Goal: Task Accomplishment & Management: Complete application form

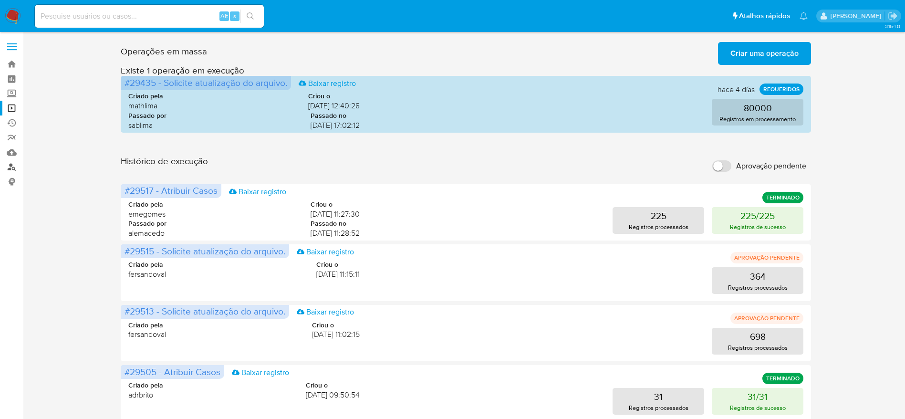
click at [11, 168] on link "Localizador de pessoas" at bounding box center [57, 167] width 114 height 15
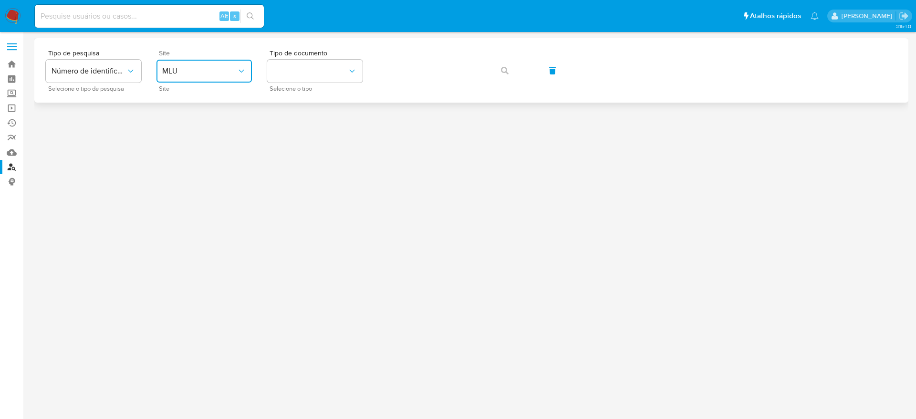
click at [239, 70] on icon "site_id" at bounding box center [242, 71] width 10 height 10
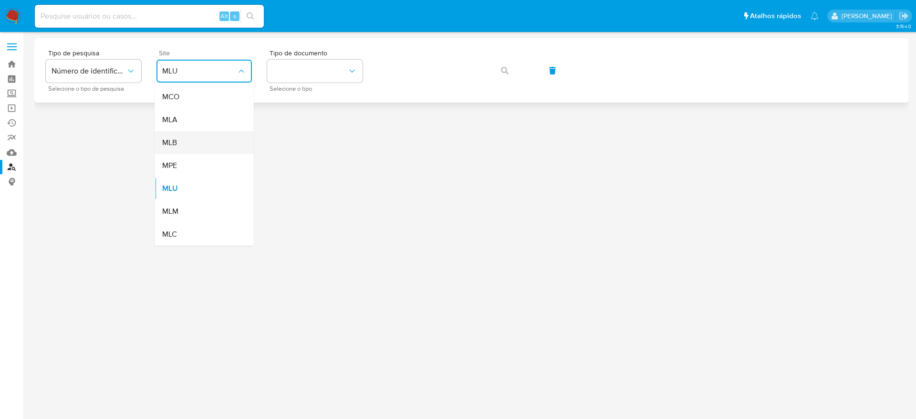
click at [196, 144] on div "MLB" at bounding box center [201, 142] width 78 height 23
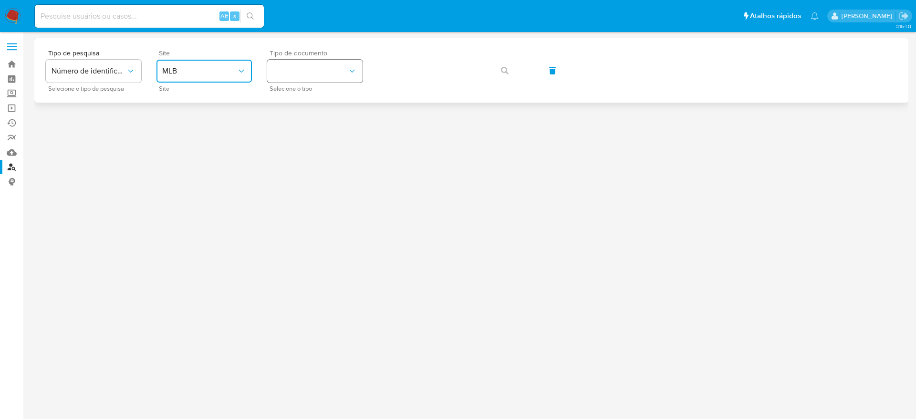
click at [319, 80] on button "identificationType" at bounding box center [314, 71] width 95 height 23
click at [330, 125] on div "CPF CPF" at bounding box center [312, 134] width 78 height 32
click at [524, 70] on div "Tipo de pesquisa Número de identificação Selecione o tipo de pesquisa Site MLB …" at bounding box center [471, 70] width 851 height 41
click at [515, 69] on button "button" at bounding box center [504, 70] width 32 height 23
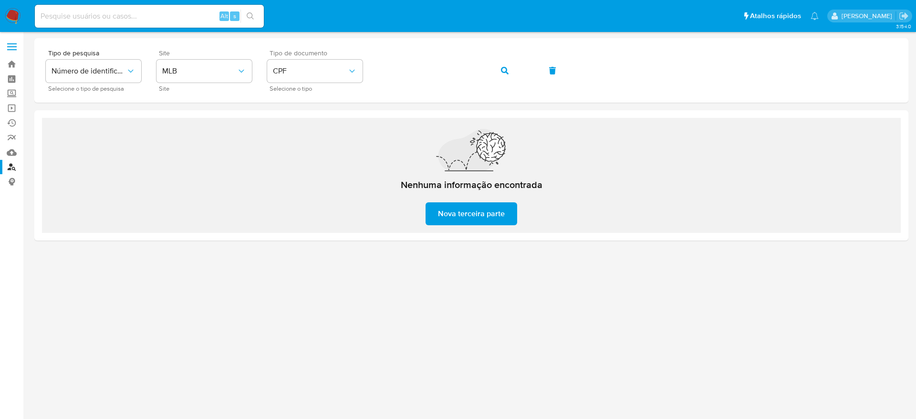
click at [811, 251] on div at bounding box center [471, 225] width 874 height 374
click at [321, 72] on span "CPF" at bounding box center [310, 71] width 74 height 10
click at [321, 110] on div "CNPJ CNPJ" at bounding box center [312, 101] width 78 height 32
click at [506, 71] on icon "button" at bounding box center [505, 71] width 8 height 8
click at [155, 21] on input at bounding box center [149, 16] width 229 height 12
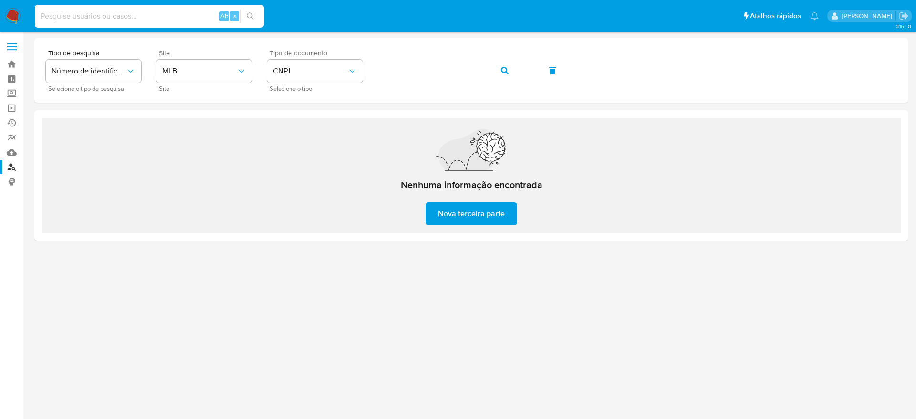
paste input "701195339"
type input "701195339"
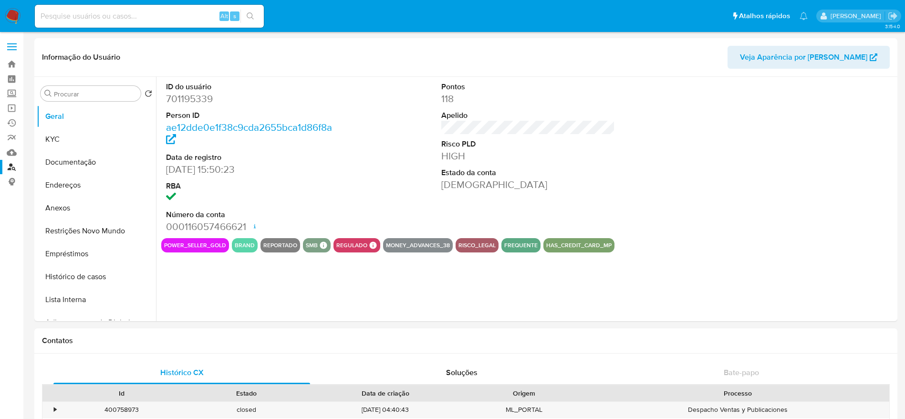
select select "10"
click at [133, 14] on input at bounding box center [149, 16] width 229 height 12
paste input "2039591193"
type input "2039591193"
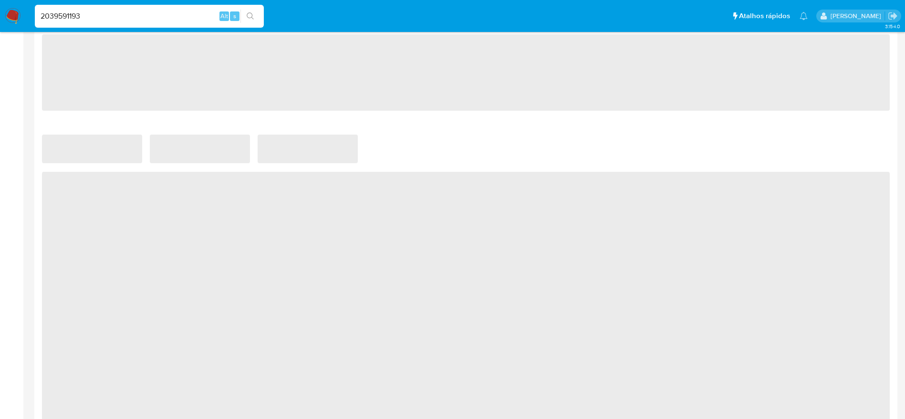
select select "10"
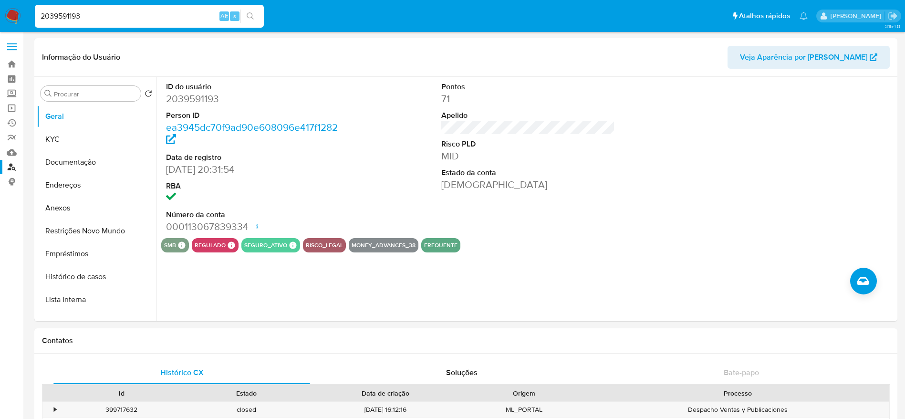
click at [128, 12] on input "2039591193" at bounding box center [149, 16] width 229 height 12
paste input "316988560"
type input "316988560"
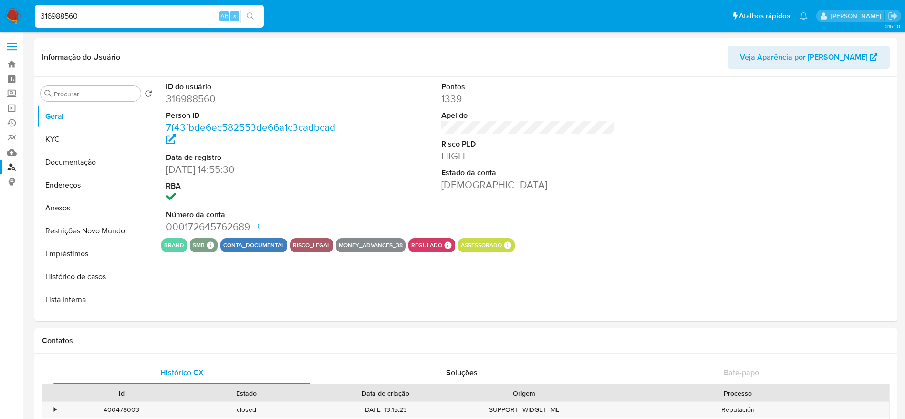
select select "10"
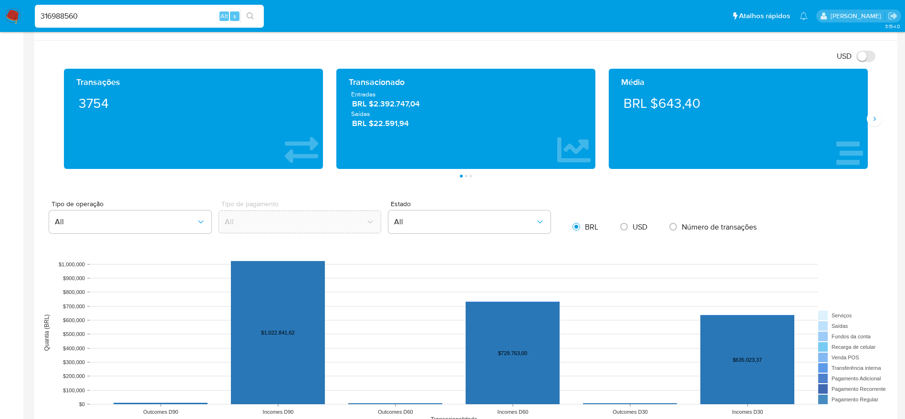
scroll to position [367, 0]
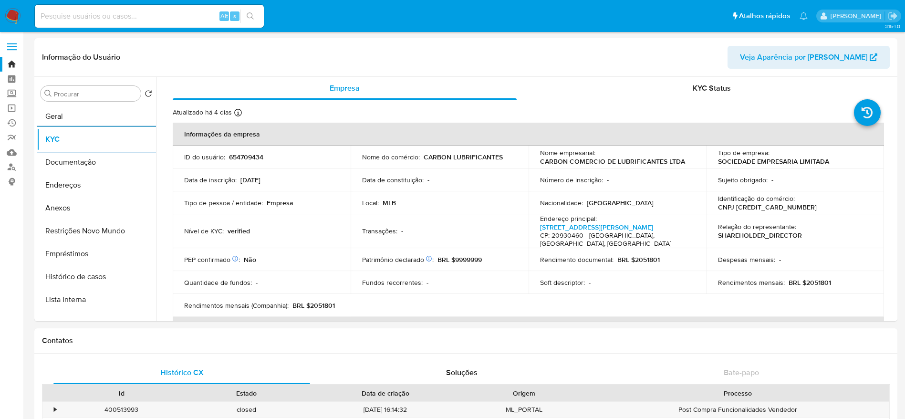
select select "10"
click at [16, 20] on img at bounding box center [13, 16] width 16 height 16
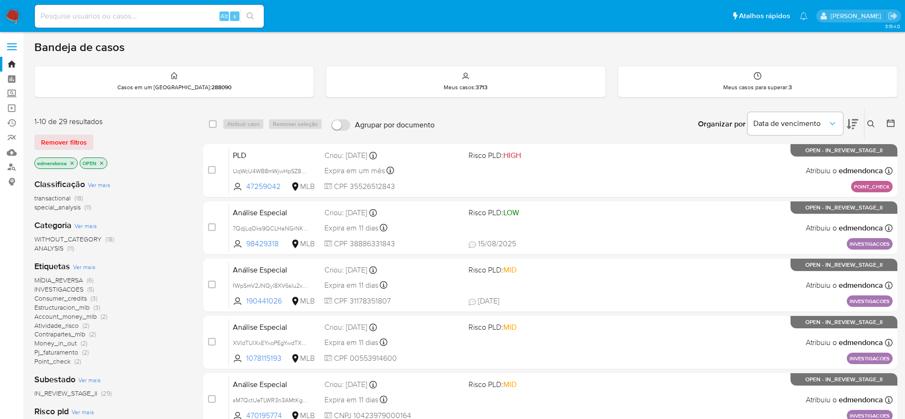
scroll to position [334, 0]
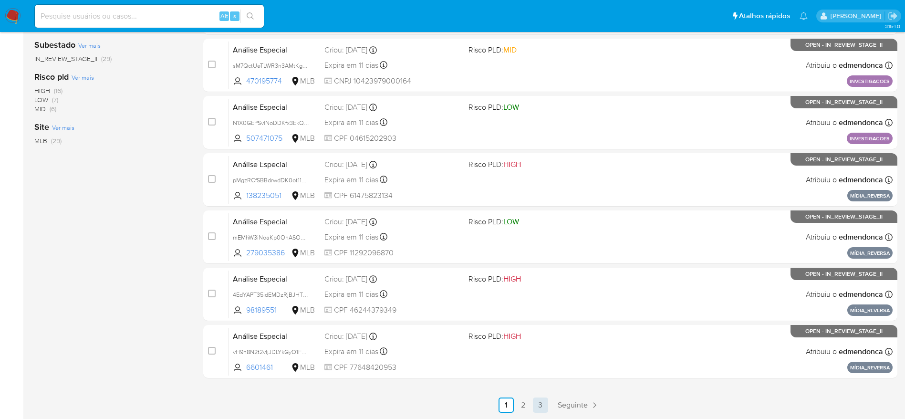
click at [535, 403] on link "3" at bounding box center [540, 404] width 15 height 15
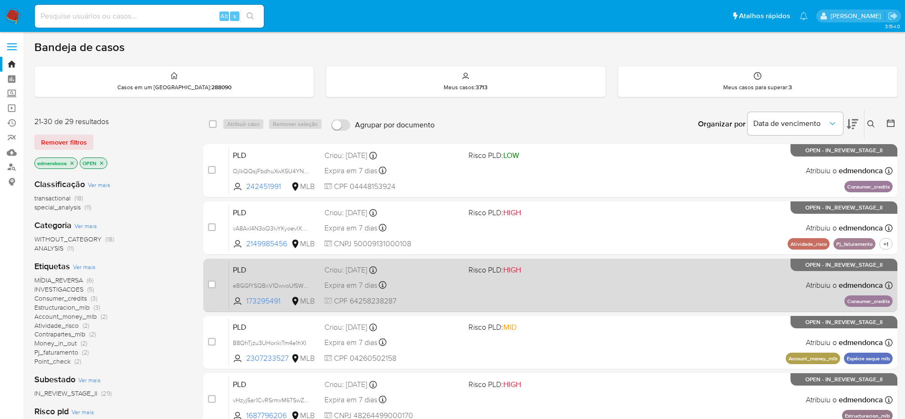
scroll to position [277, 0]
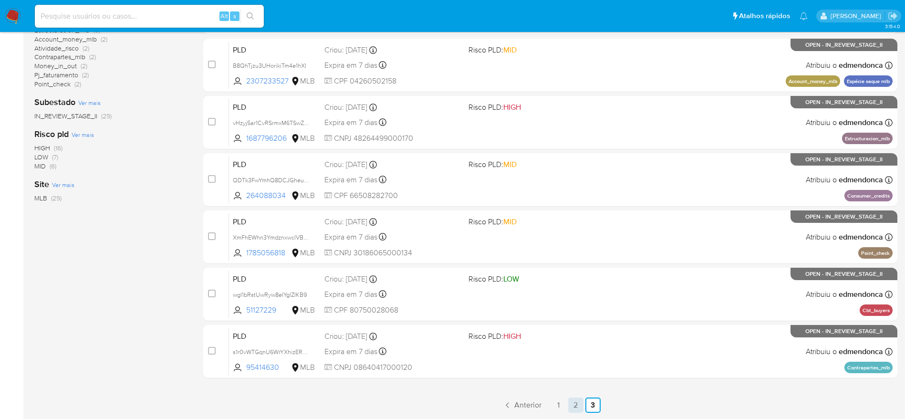
click at [575, 402] on link "2" at bounding box center [575, 404] width 15 height 15
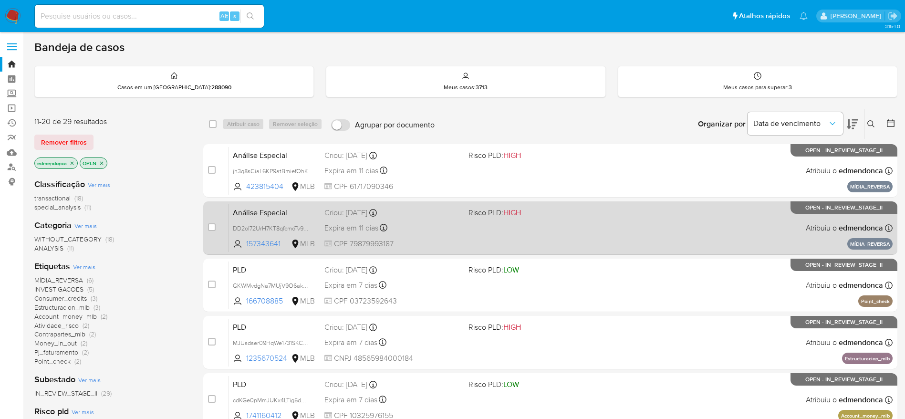
click at [670, 218] on div "Análise Especial DD2oI72UrH7KT8qfcmoTv9Va 157343641 MLB Risco PLD: HIGH Criou: …" at bounding box center [561, 228] width 664 height 48
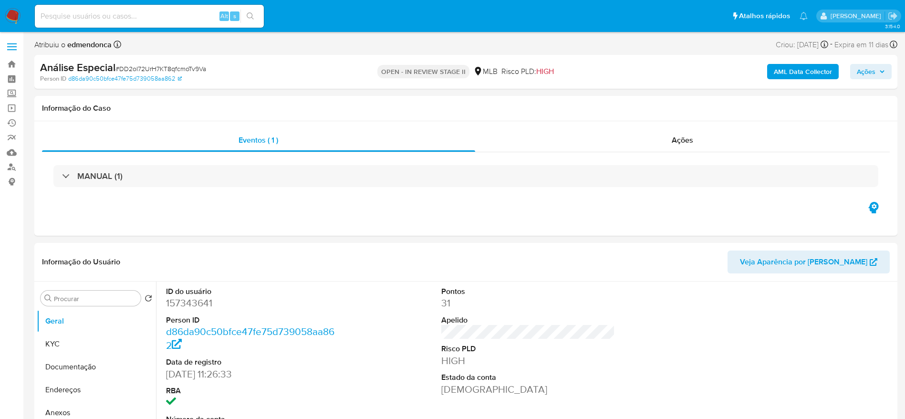
select select "10"
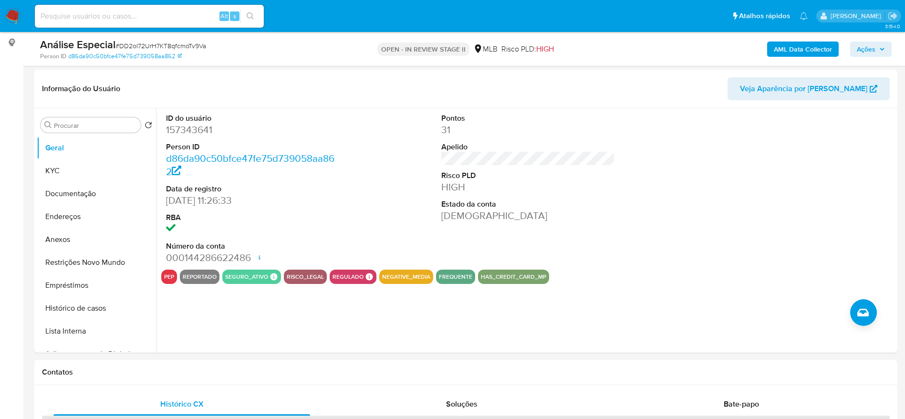
scroll to position [215, 0]
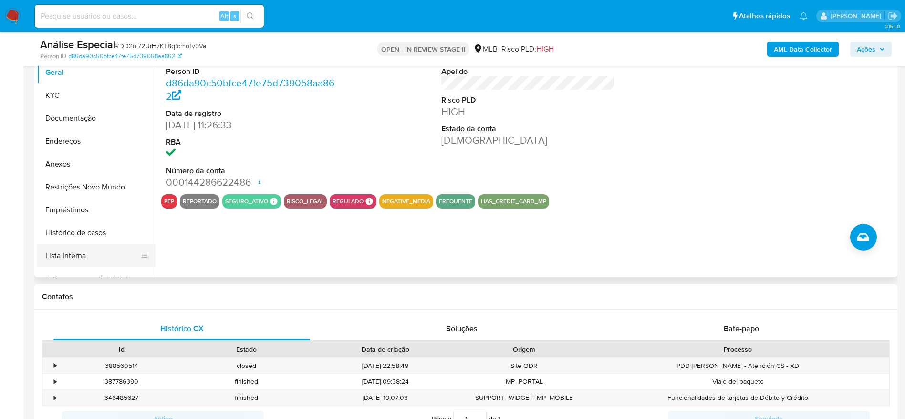
click at [83, 251] on button "Lista Interna" at bounding box center [93, 255] width 112 height 23
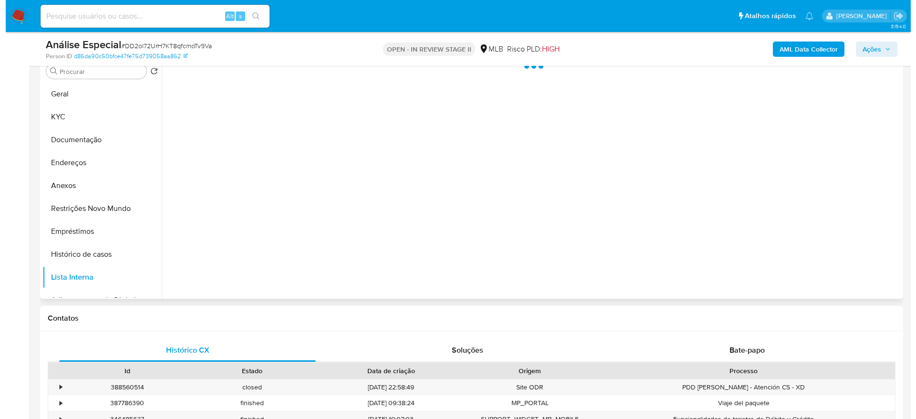
scroll to position [72, 0]
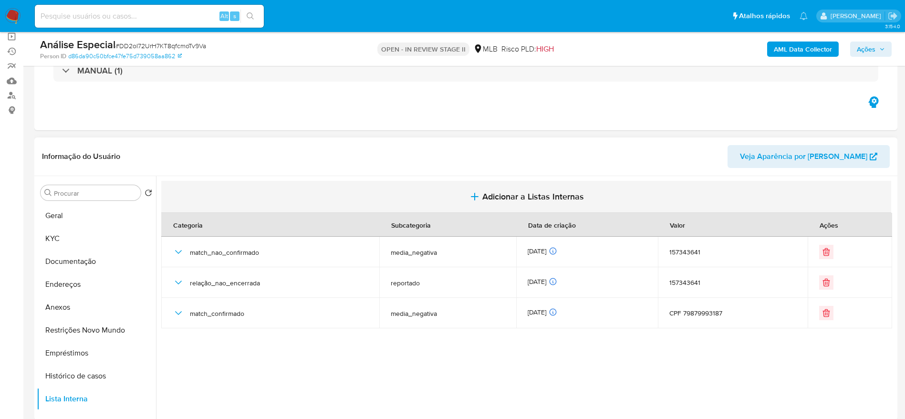
click at [560, 197] on span "Adicionar a Listas Internas" at bounding box center [533, 196] width 102 height 10
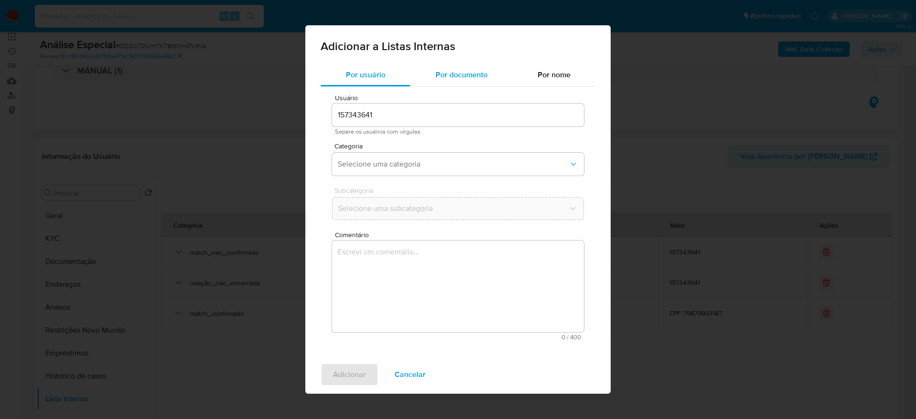
click at [480, 75] on span "Por documento" at bounding box center [461, 74] width 52 height 11
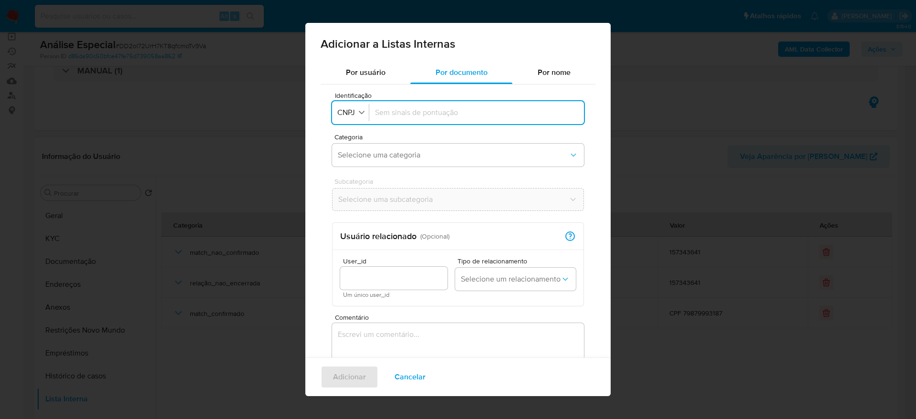
click at [425, 113] on input "Identificação" at bounding box center [476, 112] width 203 height 10
type input "17970585000175"
click at [418, 156] on span "Selecione uma categoria" at bounding box center [453, 155] width 231 height 10
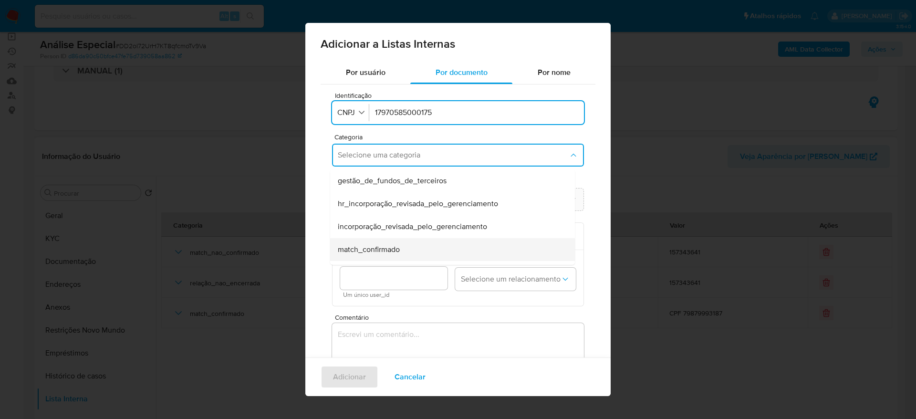
click at [442, 250] on div "match_confirmado" at bounding box center [450, 249] width 224 height 23
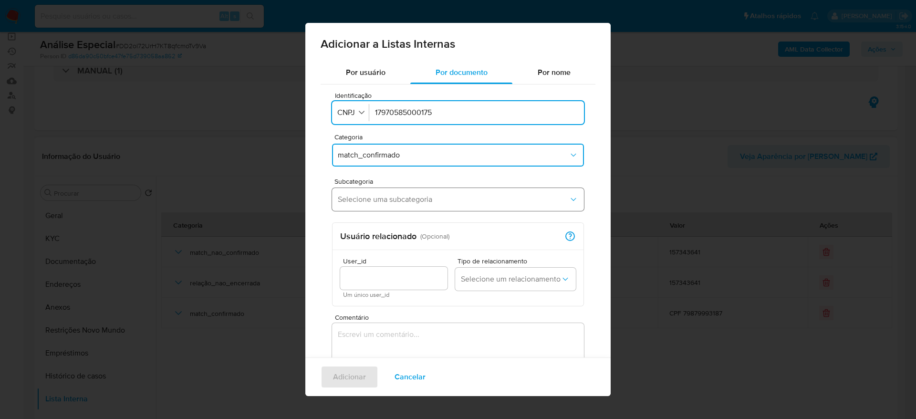
click at [420, 200] on button "Selecione uma subcategoria" at bounding box center [458, 199] width 252 height 23
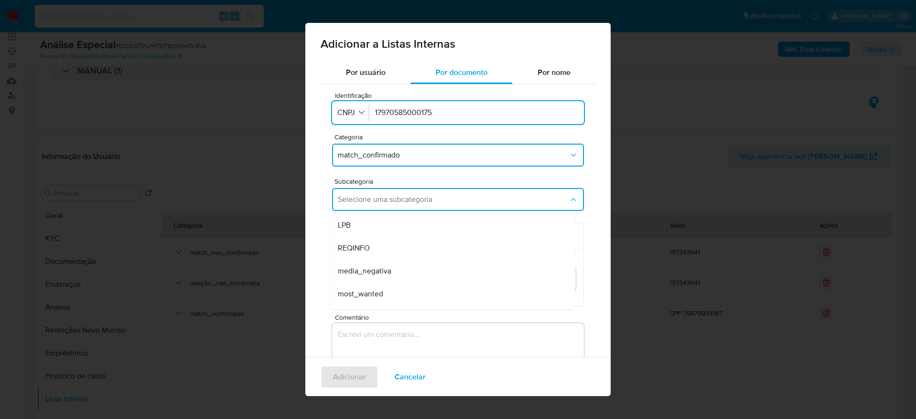
click at [428, 280] on div "media_negativa" at bounding box center [450, 270] width 224 height 23
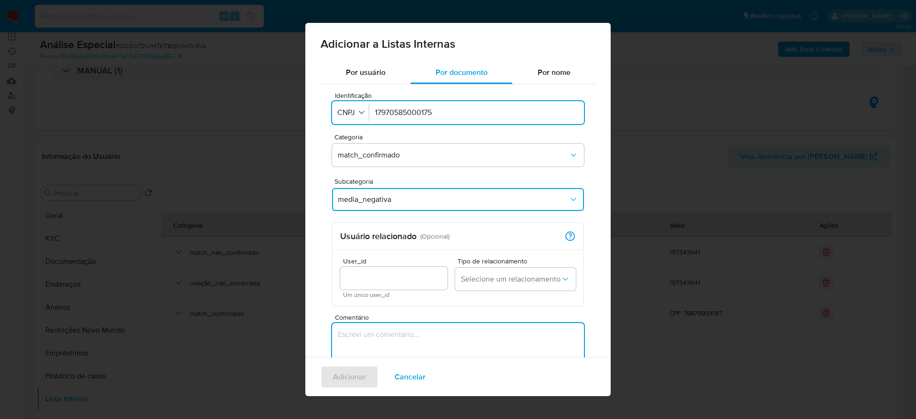
click at [403, 337] on textarea "Comentário" at bounding box center [458, 369] width 252 height 92
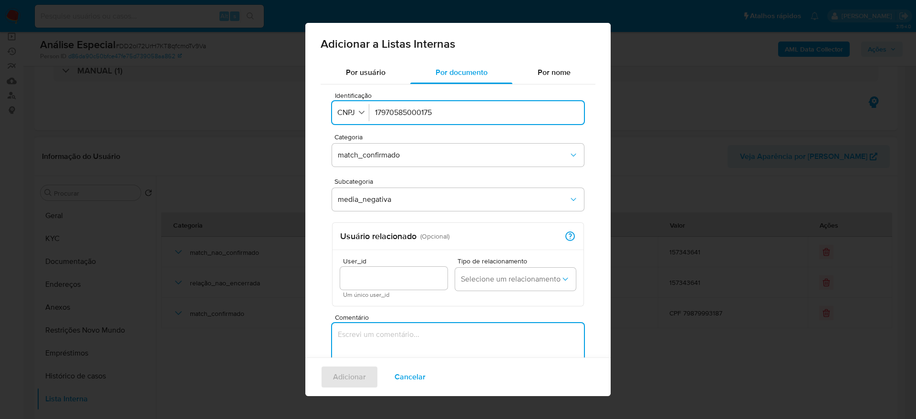
paste textarea "[URL][DOMAIN_NAME] | [URL][DOMAIN_NAME]"
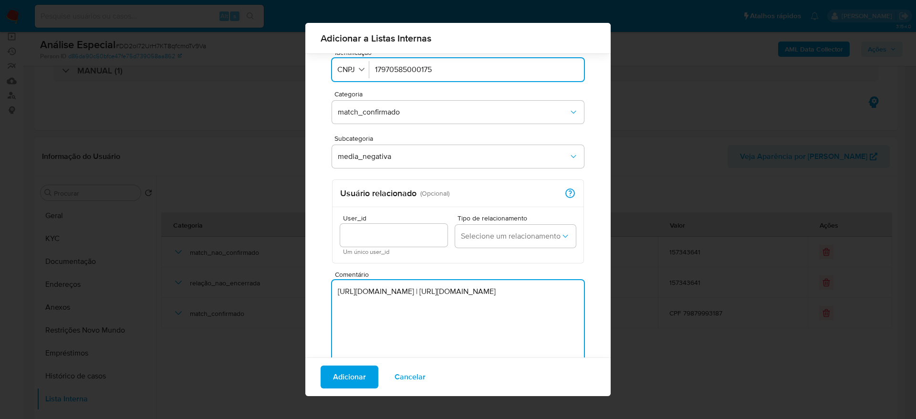
scroll to position [64, 0]
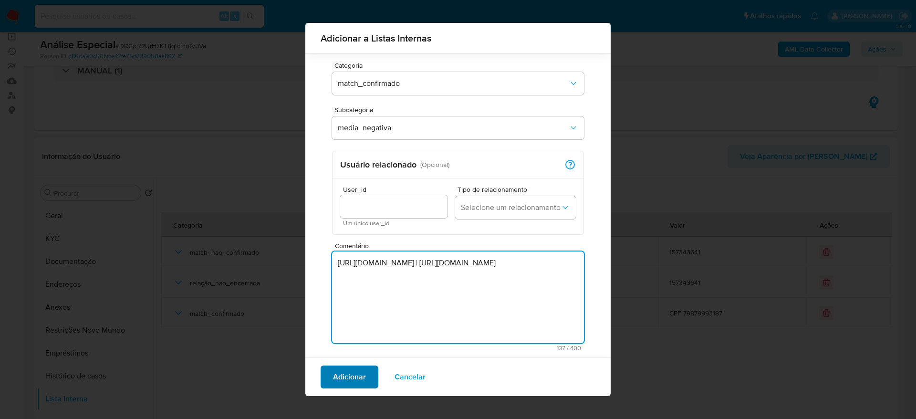
type textarea "[URL][DOMAIN_NAME] | [URL][DOMAIN_NAME]"
click at [349, 380] on span "Adicionar" at bounding box center [349, 376] width 33 height 21
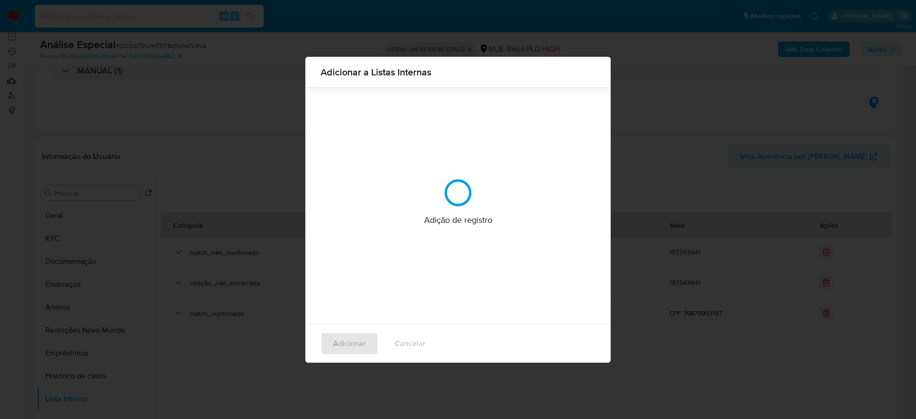
scroll to position [0, 0]
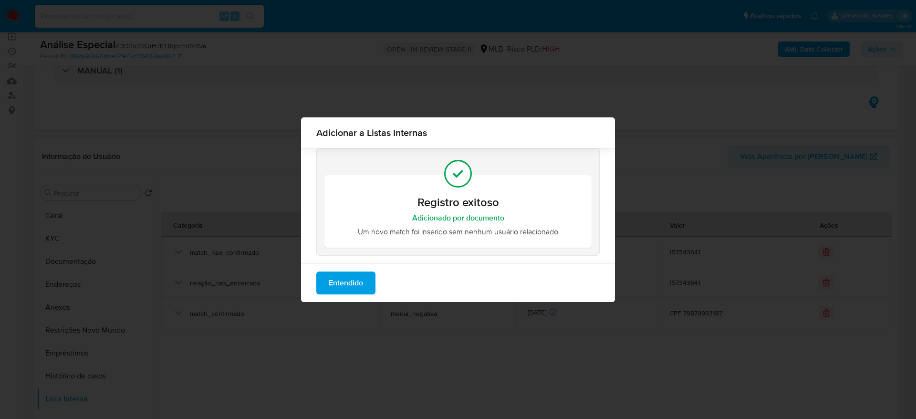
click at [330, 283] on span "Entendido" at bounding box center [346, 282] width 34 height 21
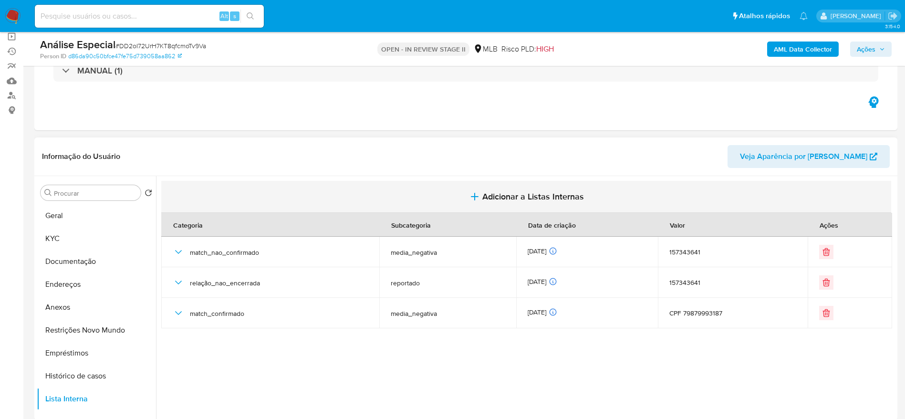
click at [568, 201] on span "Adicionar a Listas Internas" at bounding box center [533, 196] width 102 height 10
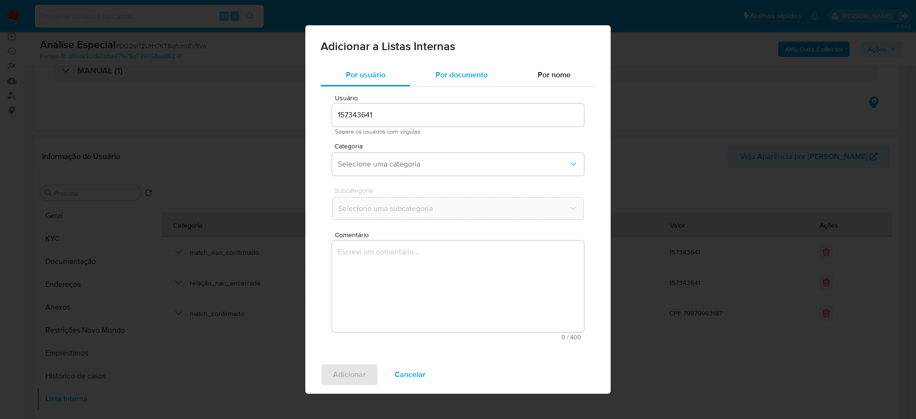
click at [451, 79] on span "Por documento" at bounding box center [461, 74] width 52 height 11
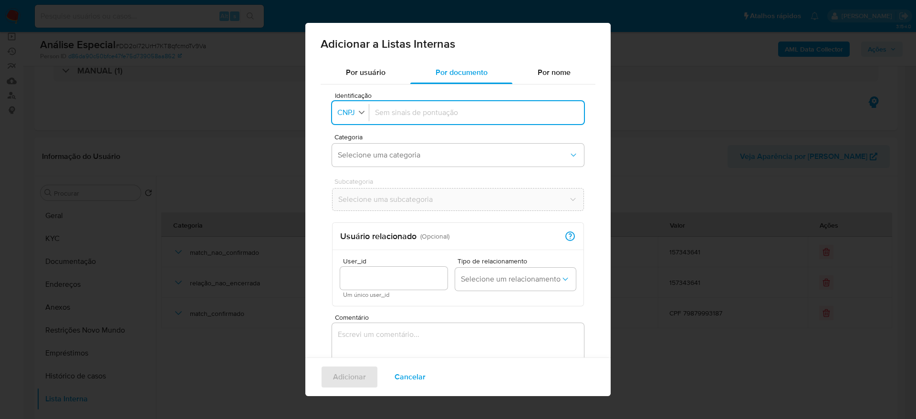
click at [363, 109] on icon "button" at bounding box center [361, 112] width 9 height 9
click at [357, 150] on li "CPF" at bounding box center [351, 154] width 40 height 23
click at [456, 112] on input "Identificação" at bounding box center [474, 112] width 207 height 10
type input "40566994887"
click at [432, 152] on span "Selecione uma categoria" at bounding box center [453, 155] width 231 height 10
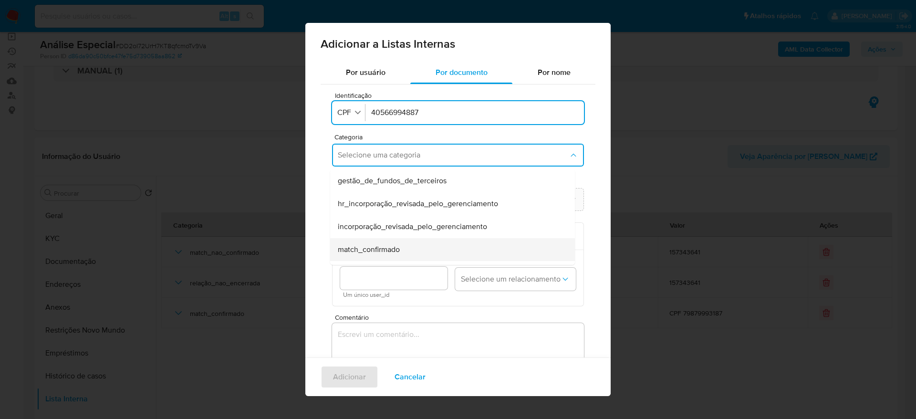
click at [433, 244] on div "match_confirmado" at bounding box center [450, 249] width 224 height 23
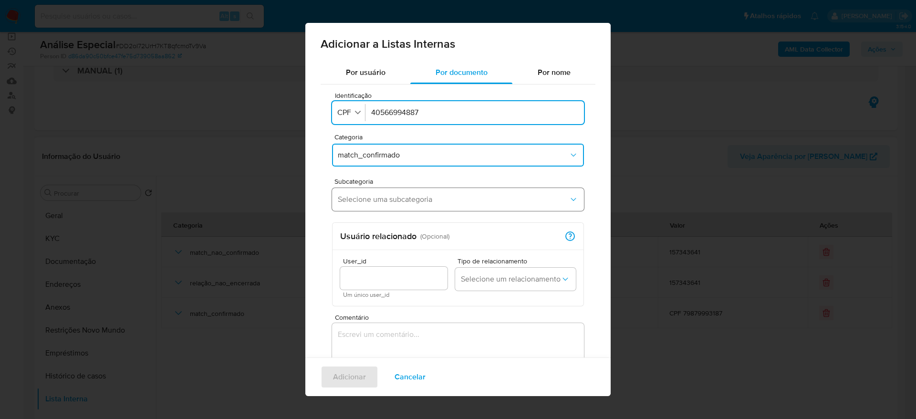
click at [416, 202] on span "Selecione uma subcategoria" at bounding box center [453, 200] width 231 height 10
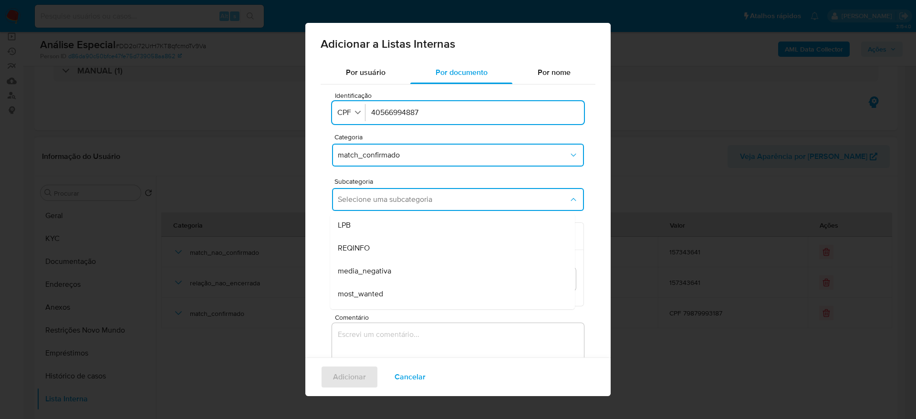
click at [438, 274] on div "media_negativa" at bounding box center [450, 270] width 224 height 23
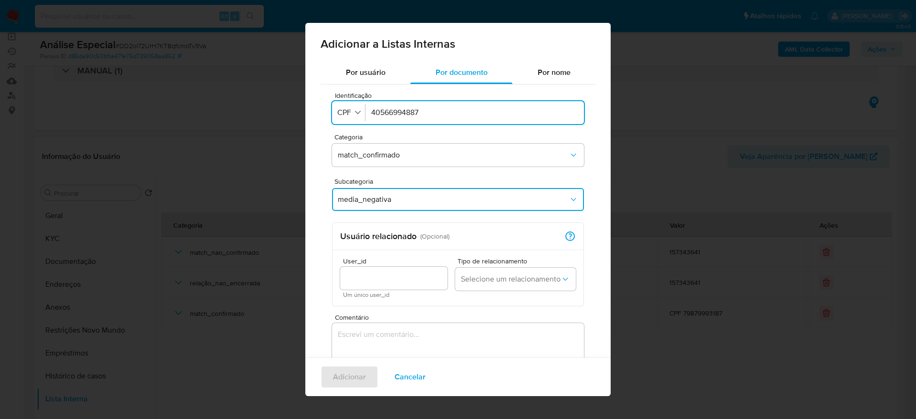
click at [399, 330] on textarea "Comentário" at bounding box center [458, 369] width 252 height 92
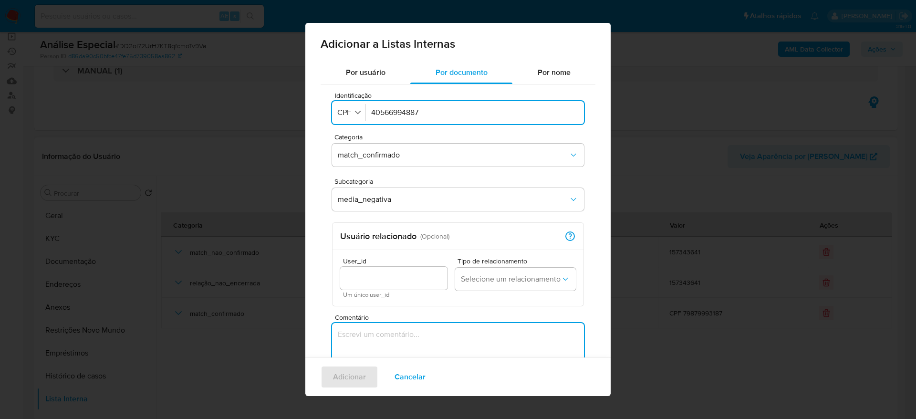
paste textarea "[URL][DOMAIN_NAME] | [URL][DOMAIN_NAME]"
type textarea "[URL][DOMAIN_NAME] | [URL][DOMAIN_NAME]"
click at [366, 376] on button "Adicionar" at bounding box center [350, 376] width 58 height 23
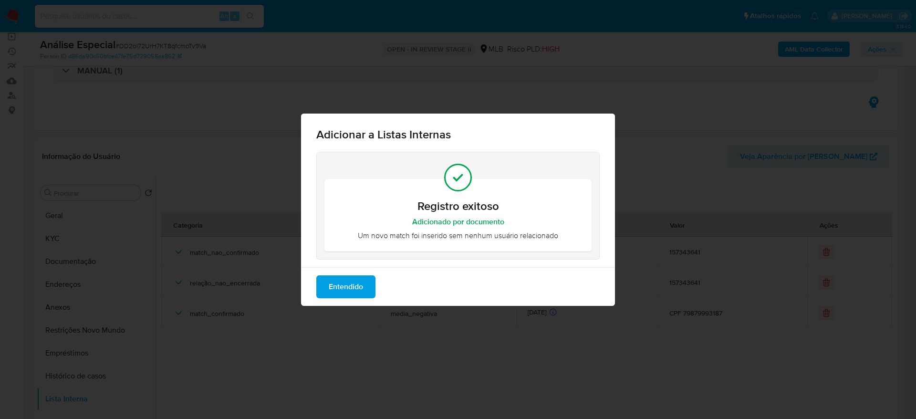
click at [350, 285] on span "Entendido" at bounding box center [346, 286] width 34 height 21
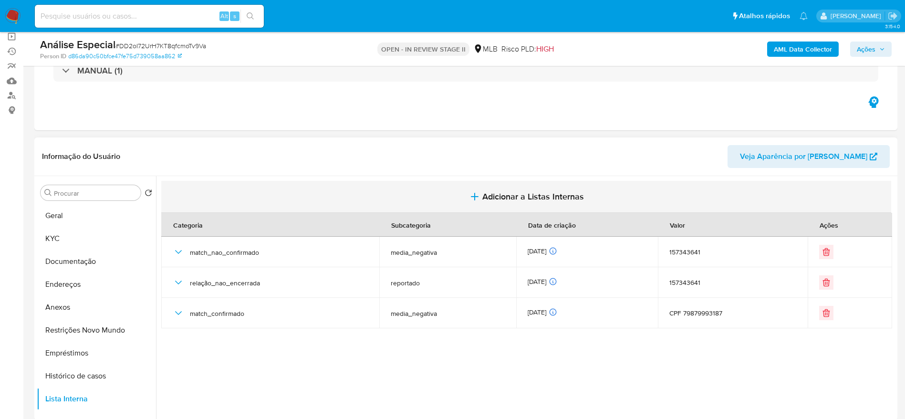
click at [546, 197] on span "Adicionar a Listas Internas" at bounding box center [533, 196] width 102 height 10
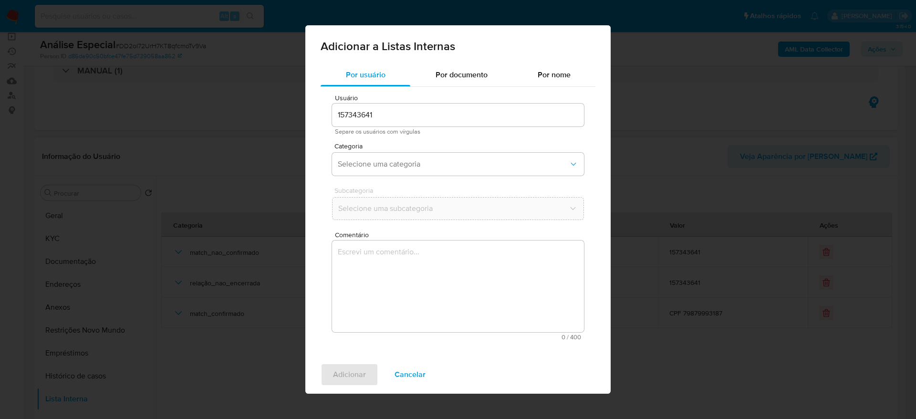
drag, startPoint x: 451, startPoint y: 60, endPoint x: 446, endPoint y: 62, distance: 4.9
click at [452, 59] on div "Adicionar a Listas Internas" at bounding box center [457, 44] width 305 height 38
click at [452, 73] on span "Por documento" at bounding box center [461, 74] width 52 height 11
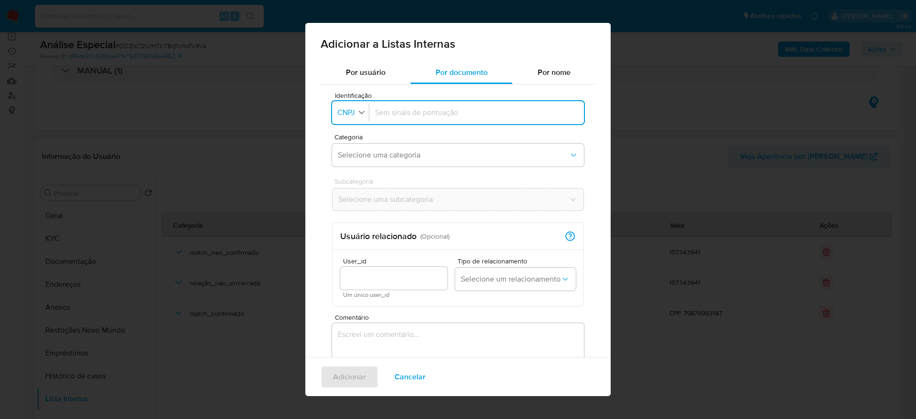
click at [361, 113] on icon "button" at bounding box center [361, 112] width 9 height 9
click at [357, 156] on li "CPF" at bounding box center [351, 154] width 40 height 23
click at [407, 115] on input "Identificação" at bounding box center [474, 112] width 207 height 10
paste input "91506336272"
type input "91506336272"
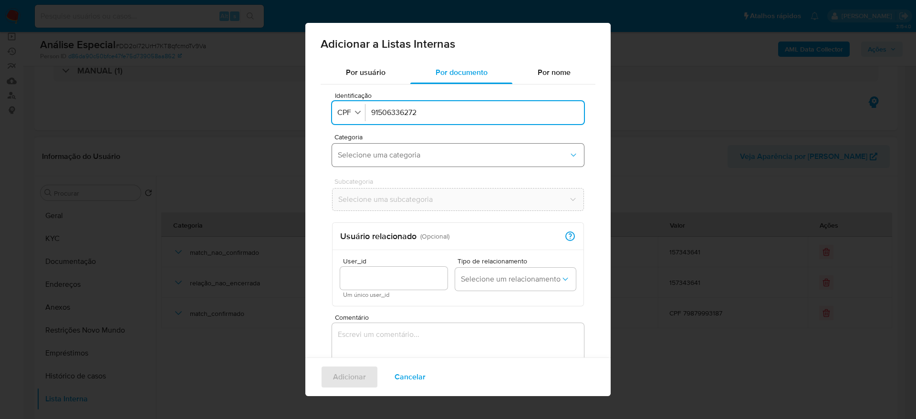
click at [449, 147] on button "Selecione uma categoria" at bounding box center [458, 155] width 252 height 23
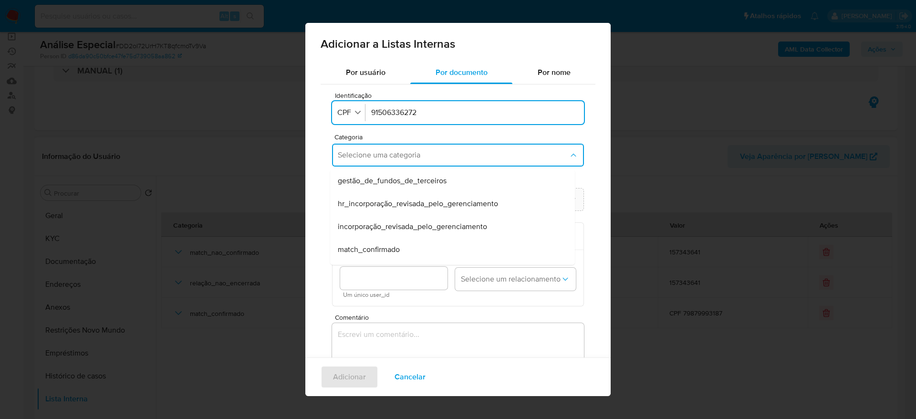
click at [425, 252] on div "match_confirmado" at bounding box center [450, 249] width 224 height 23
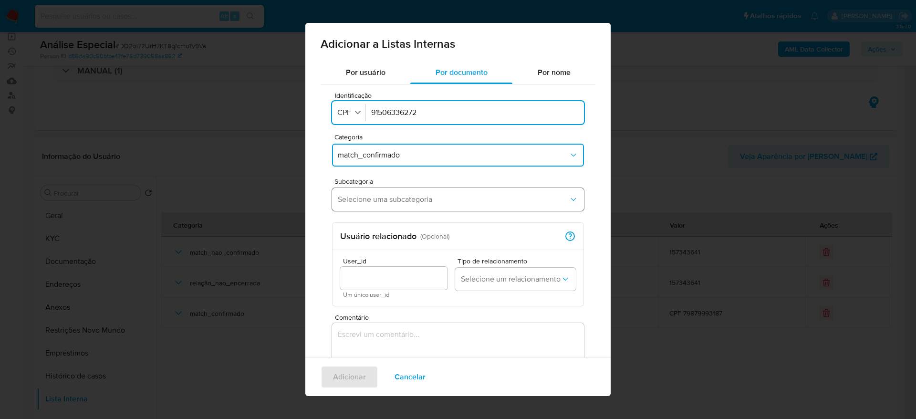
click at [432, 209] on button "Selecione uma subcategoria" at bounding box center [458, 199] width 252 height 23
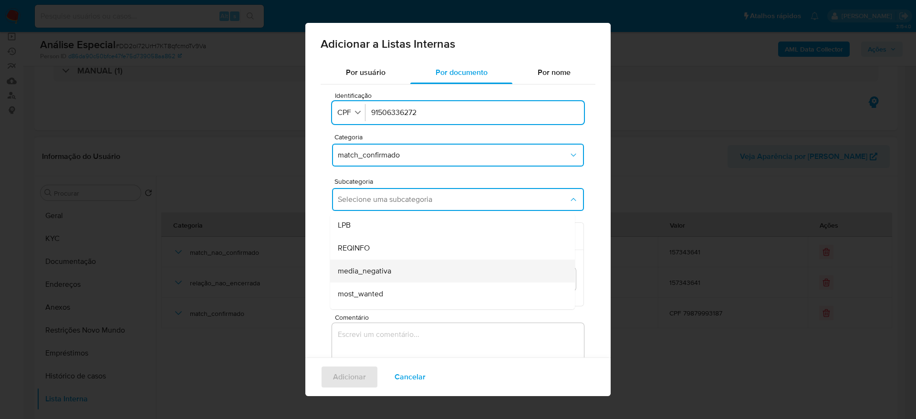
click at [430, 269] on div "media_negativa" at bounding box center [450, 270] width 224 height 23
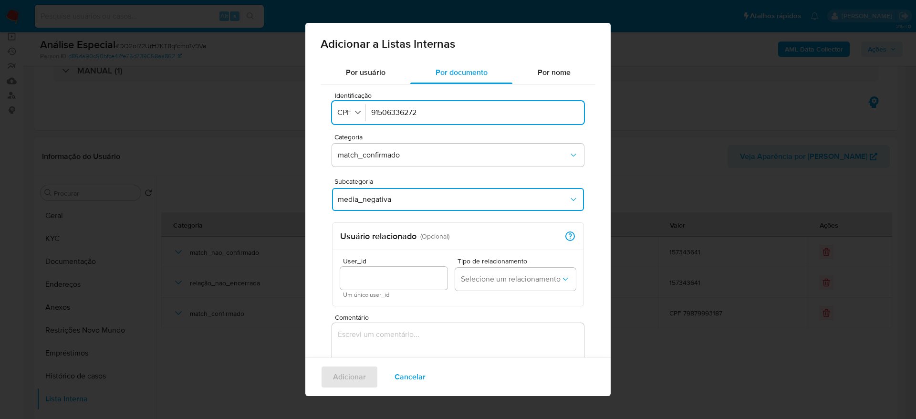
click at [438, 327] on textarea "Comentário" at bounding box center [458, 369] width 252 height 92
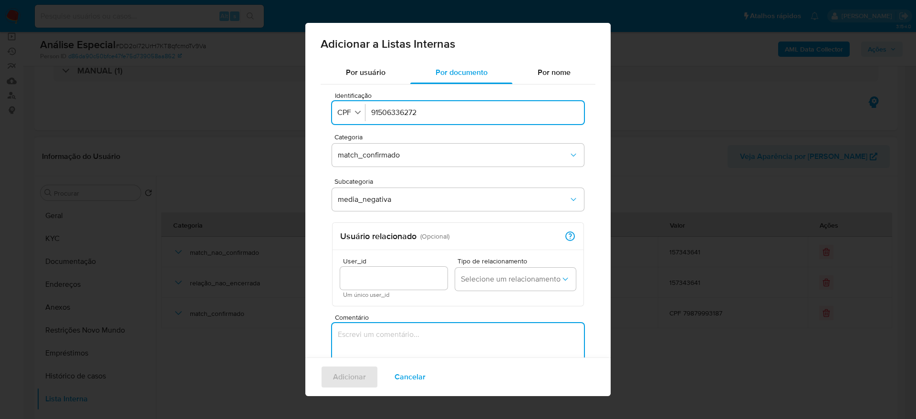
click at [446, 350] on textarea "Comentário" at bounding box center [458, 369] width 252 height 92
paste textarea "[URL][DOMAIN_NAME] | [URL][DOMAIN_NAME]"
type textarea "[URL][DOMAIN_NAME] | [URL][DOMAIN_NAME]"
click at [350, 381] on span "Adicionar" at bounding box center [349, 376] width 33 height 21
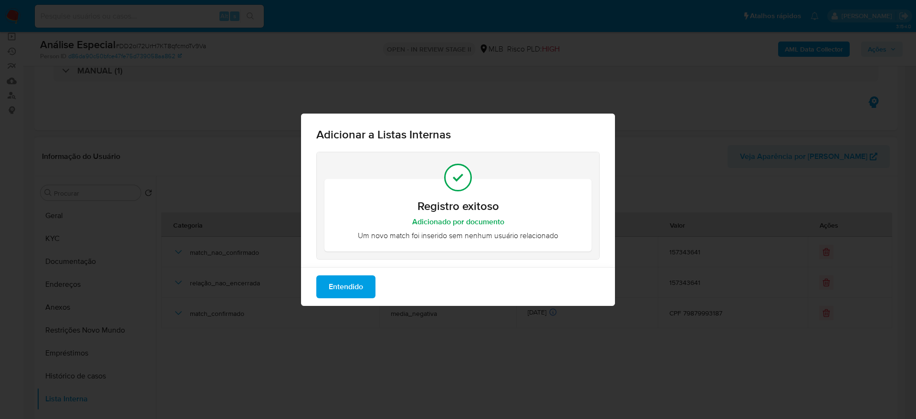
click at [343, 289] on span "Entendido" at bounding box center [346, 286] width 34 height 21
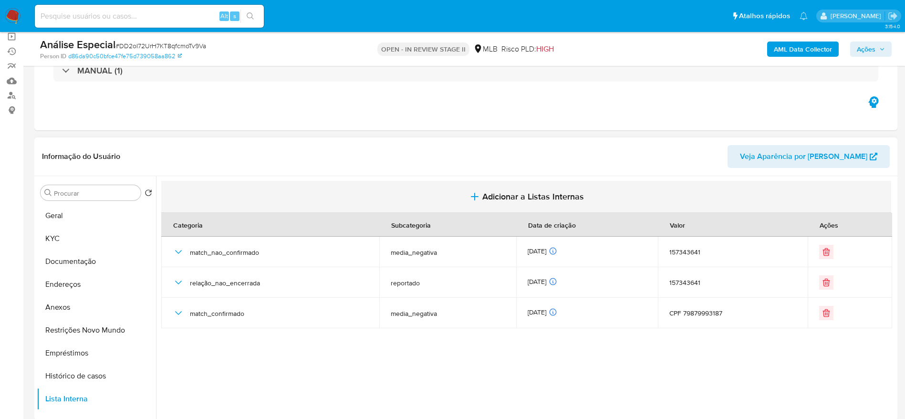
click at [486, 194] on span "Adicionar a Listas Internas" at bounding box center [533, 196] width 102 height 10
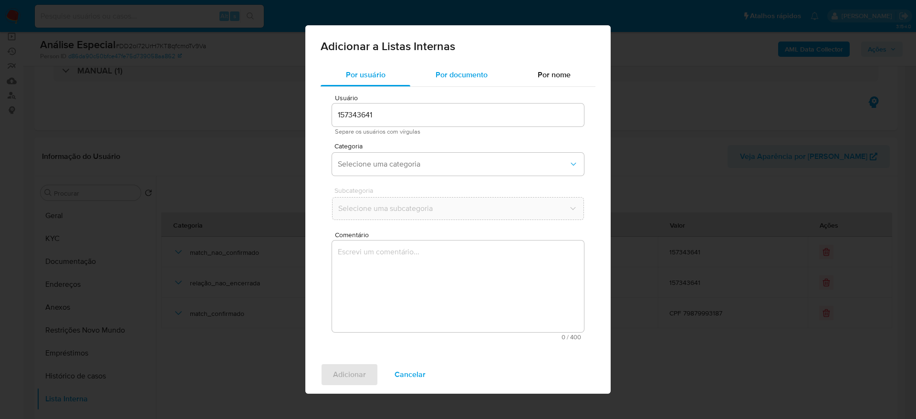
click at [442, 79] on span "Por documento" at bounding box center [461, 74] width 52 height 11
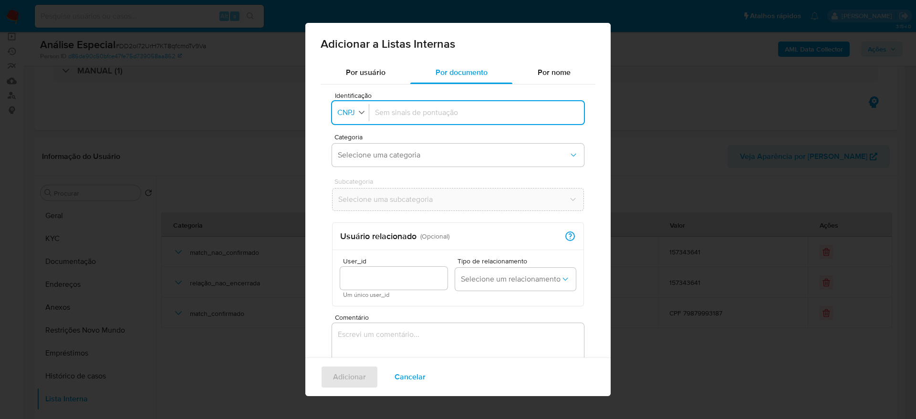
drag, startPoint x: 360, startPoint y: 116, endPoint x: 373, endPoint y: 155, distance: 40.7
click at [360, 116] on icon "button" at bounding box center [361, 112] width 9 height 9
click at [366, 158] on li "CPF" at bounding box center [351, 154] width 40 height 23
click at [423, 109] on input "Identificação" at bounding box center [474, 112] width 207 height 10
click at [364, 106] on div "Identificação CPF" at bounding box center [348, 112] width 33 height 17
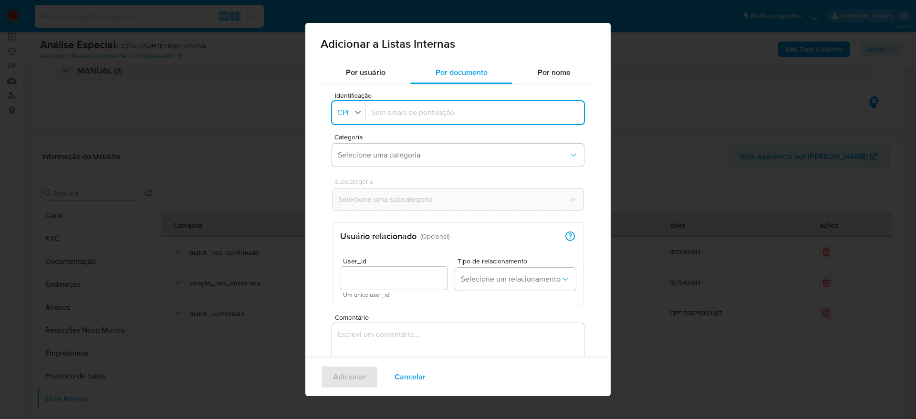
click at [353, 117] on div "button" at bounding box center [357, 112] width 9 height 11
click at [356, 138] on li "CNPJ" at bounding box center [350, 131] width 39 height 23
click at [383, 117] on input "Identificação" at bounding box center [476, 112] width 203 height 10
type input "02543945000185"
click at [416, 163] on button "Selecione uma categoria" at bounding box center [458, 155] width 252 height 23
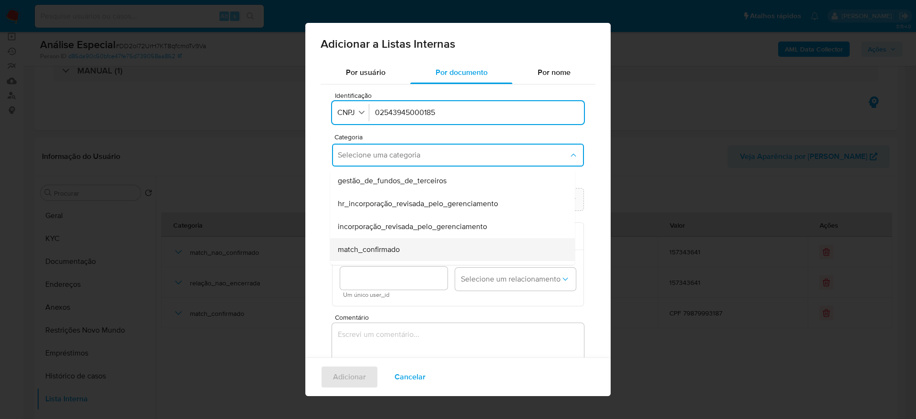
click at [403, 249] on div "match_confirmado" at bounding box center [450, 249] width 224 height 23
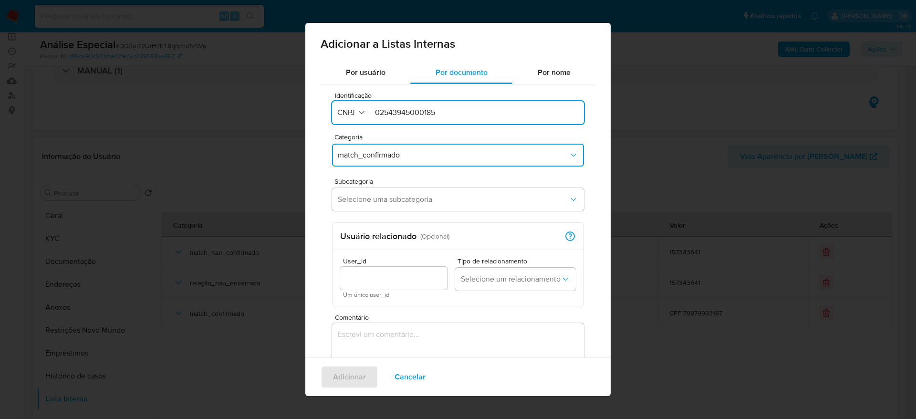
click at [409, 214] on div "Subcategoria Selecione uma subcategoria" at bounding box center [458, 196] width 252 height 37
click at [414, 199] on span "Selecione uma subcategoria" at bounding box center [453, 200] width 231 height 10
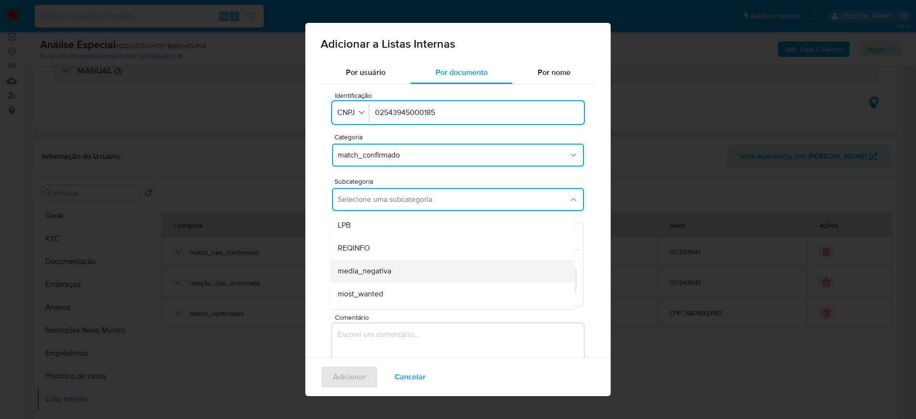
click at [435, 273] on div "media_negativa" at bounding box center [450, 270] width 224 height 23
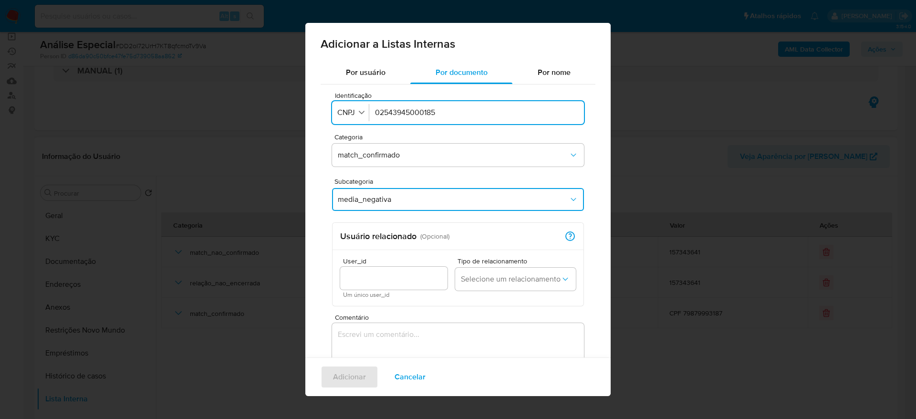
click at [415, 325] on textarea "Comentário" at bounding box center [458, 369] width 252 height 92
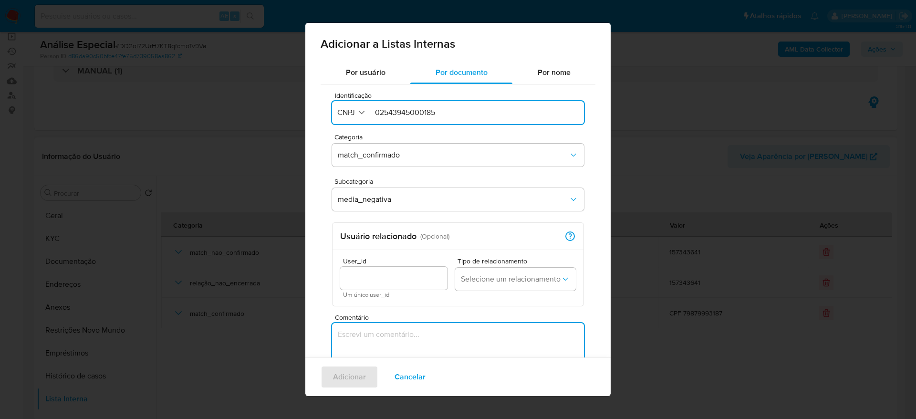
paste textarea "[URL][DOMAIN_NAME] | [URL][DOMAIN_NAME]"
type textarea "[URL][DOMAIN_NAME] | [URL][DOMAIN_NAME]"
click at [358, 378] on span "Adicionar" at bounding box center [349, 376] width 33 height 21
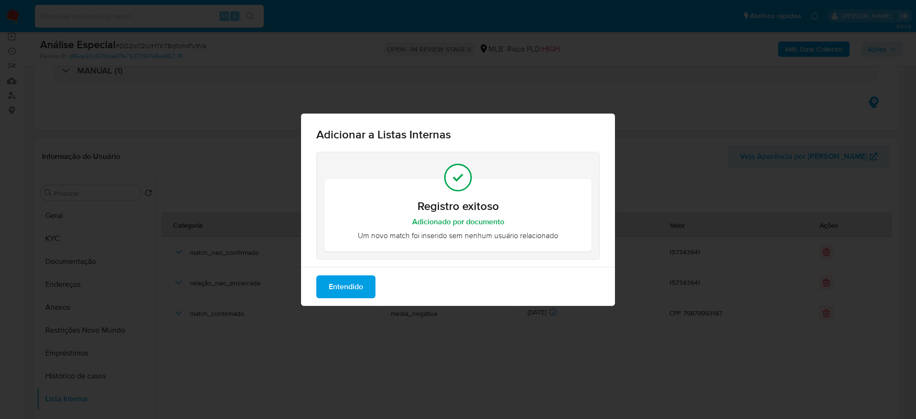
click at [358, 282] on span "Entendido" at bounding box center [346, 286] width 34 height 21
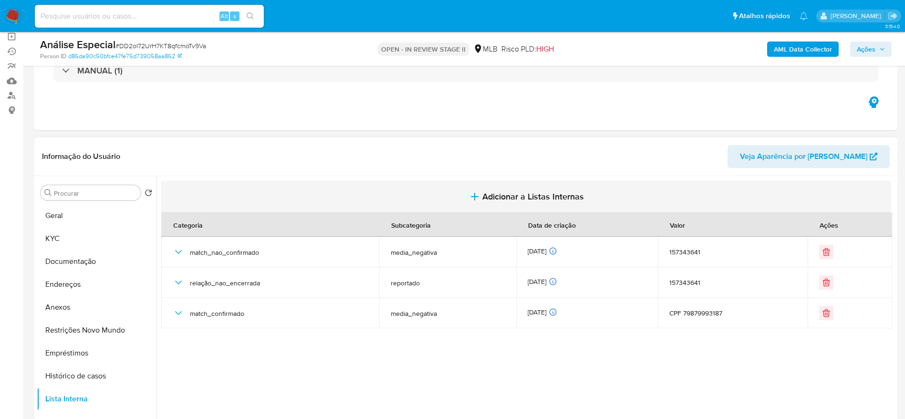
click at [573, 195] on span "Adicionar a Listas Internas" at bounding box center [533, 196] width 102 height 10
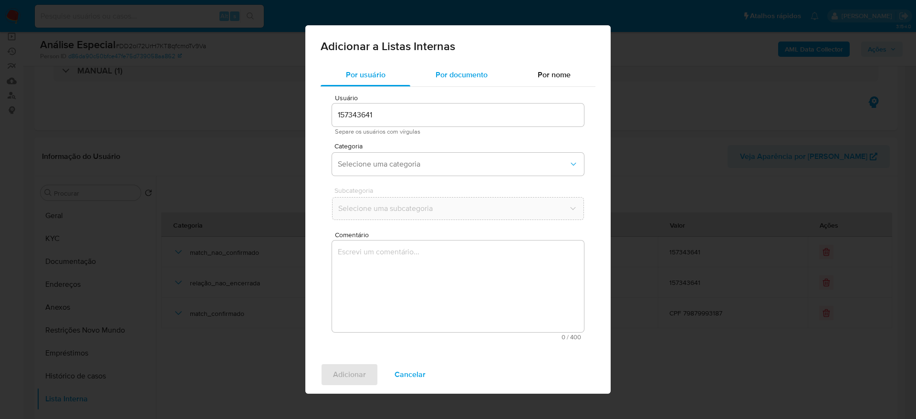
click at [451, 70] on span "Por documento" at bounding box center [461, 74] width 52 height 11
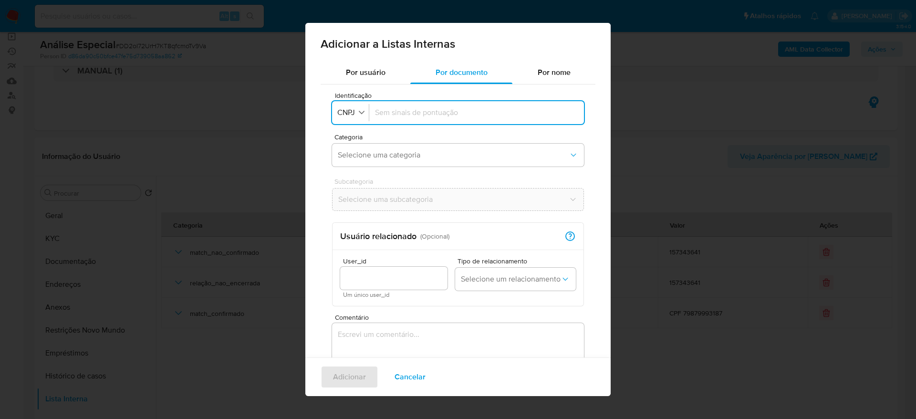
click at [419, 110] on input "Identificação" at bounding box center [476, 112] width 203 height 10
click at [349, 114] on span "CNPJ" at bounding box center [346, 113] width 20 height 10
click at [363, 156] on li "CPF" at bounding box center [351, 154] width 40 height 23
click at [398, 115] on input "Identificação" at bounding box center [474, 112] width 207 height 10
type input "04535841101"
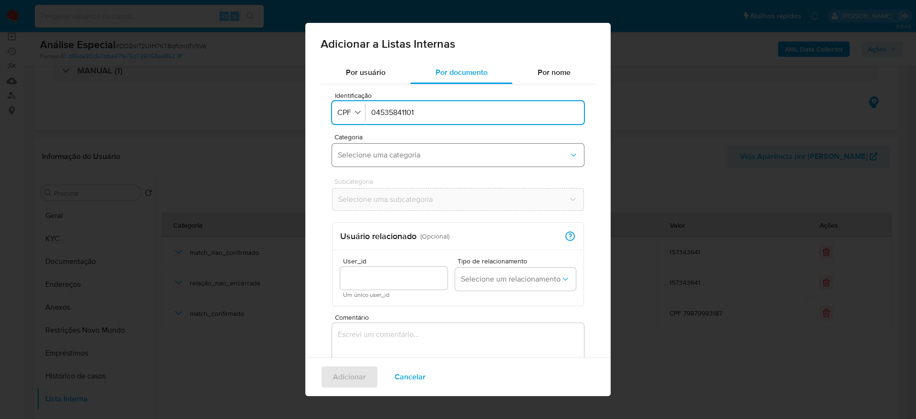
click at [410, 157] on span "Selecione uma categoria" at bounding box center [453, 155] width 231 height 10
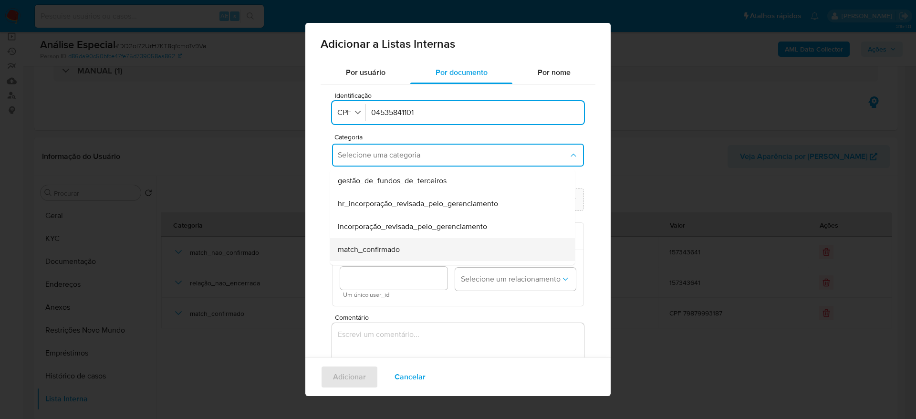
click at [411, 249] on div "match_confirmado" at bounding box center [450, 249] width 224 height 23
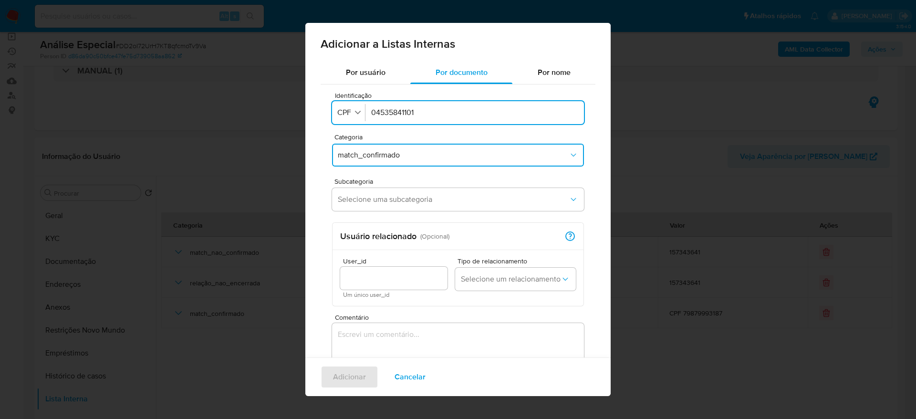
click at [409, 212] on div "Subcategoria Selecione uma subcategoria" at bounding box center [458, 196] width 252 height 37
click at [413, 202] on span "Selecione uma subcategoria" at bounding box center [453, 200] width 231 height 10
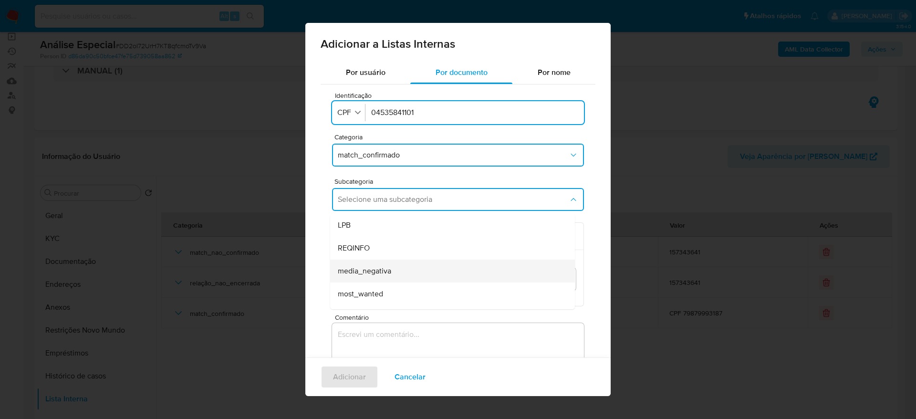
click at [397, 274] on div "media_negativa" at bounding box center [450, 270] width 224 height 23
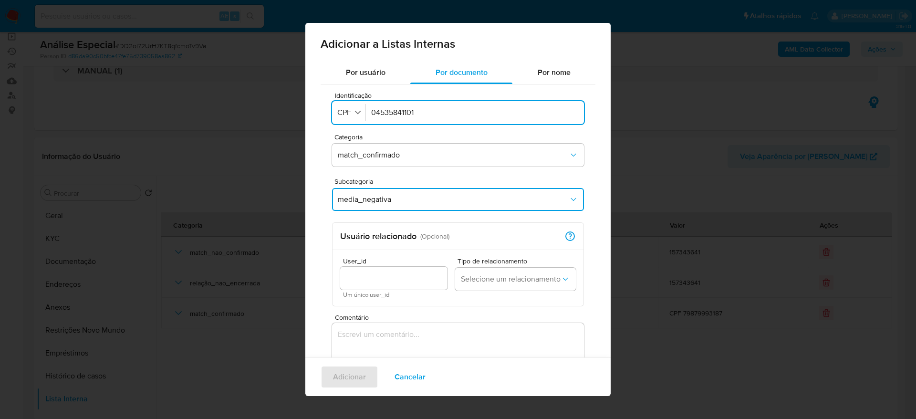
drag, startPoint x: 387, startPoint y: 341, endPoint x: 380, endPoint y: 340, distance: 7.7
click at [387, 342] on textarea "Comentário" at bounding box center [458, 369] width 252 height 92
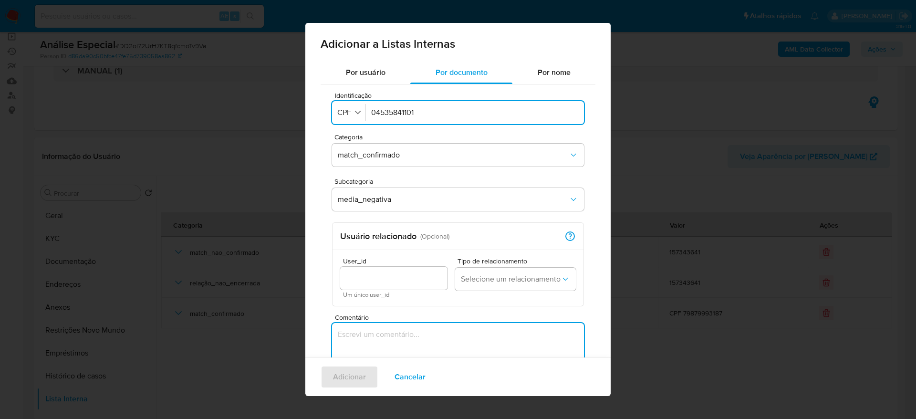
paste textarea "[URL][DOMAIN_NAME] | [URL][DOMAIN_NAME]"
type textarea "[URL][DOMAIN_NAME] | [URL][DOMAIN_NAME]"
click at [363, 373] on span "Adicionar" at bounding box center [349, 376] width 33 height 21
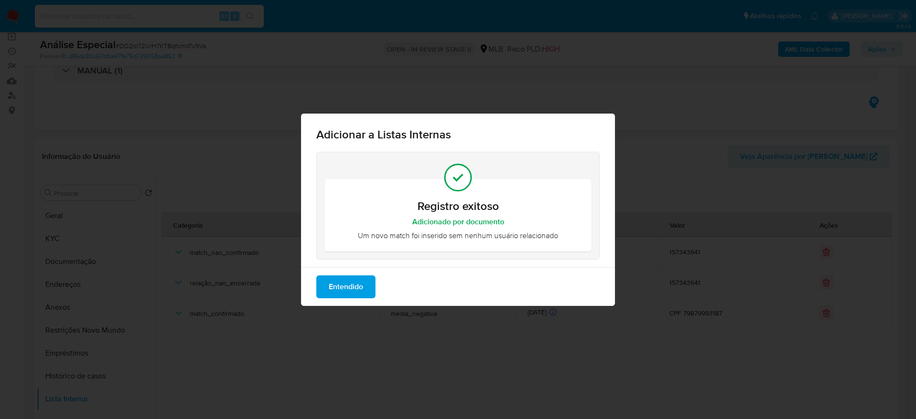
click at [360, 282] on span "Entendido" at bounding box center [346, 286] width 34 height 21
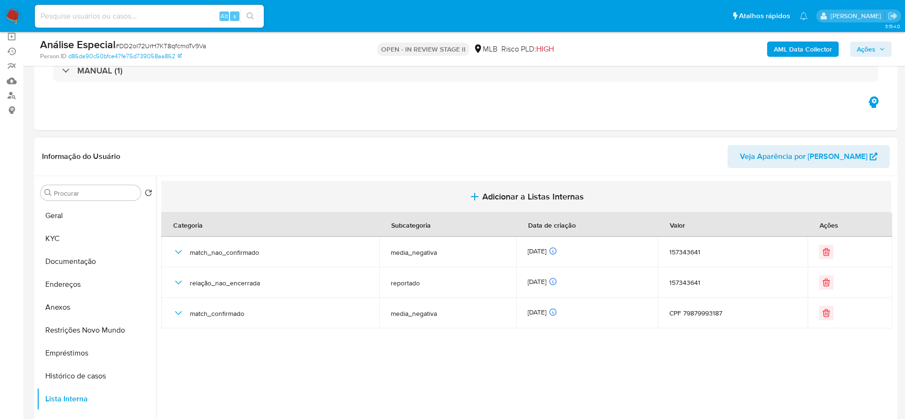
click at [514, 192] on span "Adicionar a Listas Internas" at bounding box center [533, 196] width 102 height 10
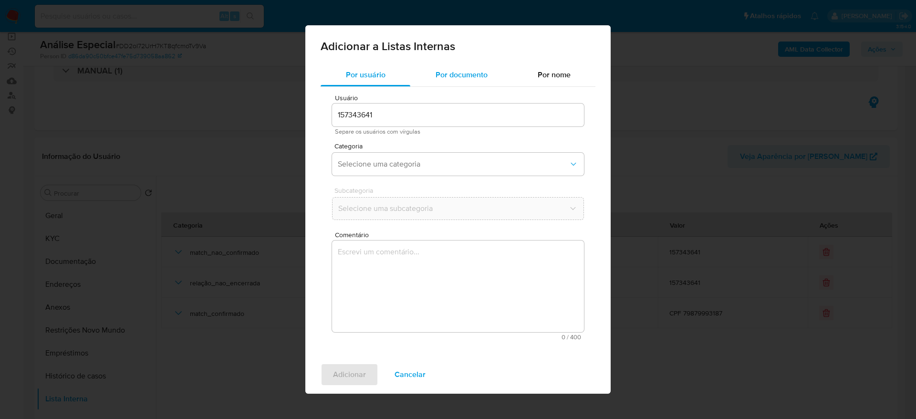
click at [461, 80] on div "Por documento" at bounding box center [461, 74] width 102 height 23
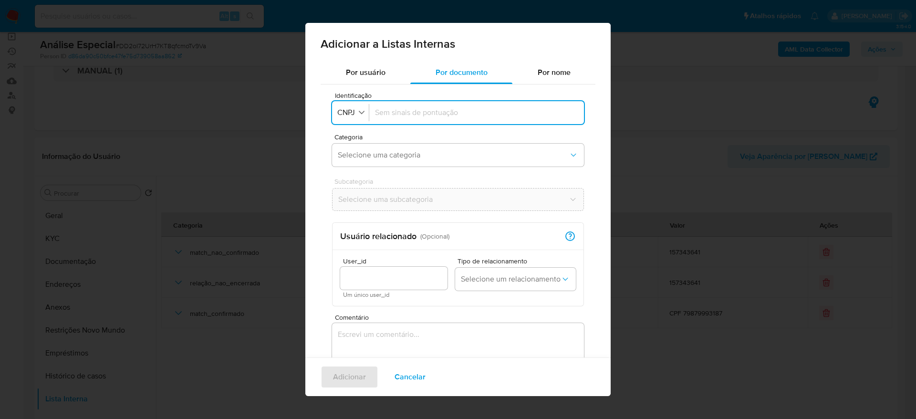
click at [370, 113] on div at bounding box center [476, 112] width 215 height 23
click at [354, 101] on div "Identificação CNPJ" at bounding box center [458, 112] width 252 height 23
click at [351, 116] on span "CNPJ" at bounding box center [346, 113] width 20 height 10
click at [354, 162] on div "CPF" at bounding box center [347, 154] width 19 height 23
click at [433, 106] on div at bounding box center [474, 112] width 207 height 23
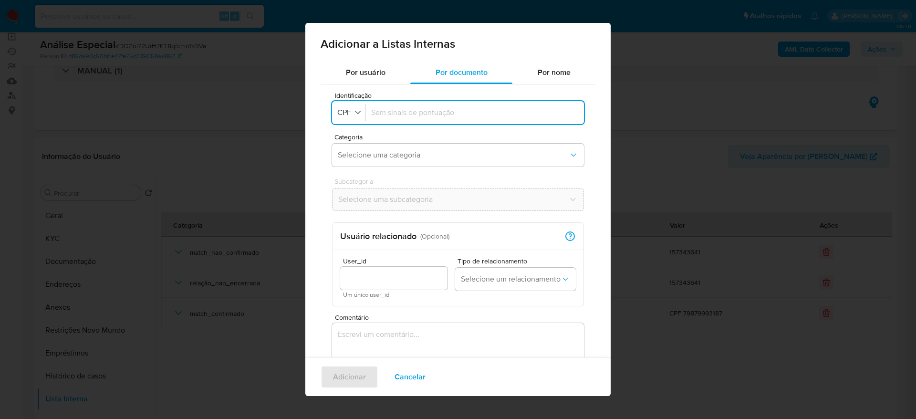
click at [430, 116] on input "Identificação" at bounding box center [474, 112] width 207 height 10
type input "76285243891"
click at [405, 150] on button "Selecione uma categoria" at bounding box center [458, 155] width 252 height 23
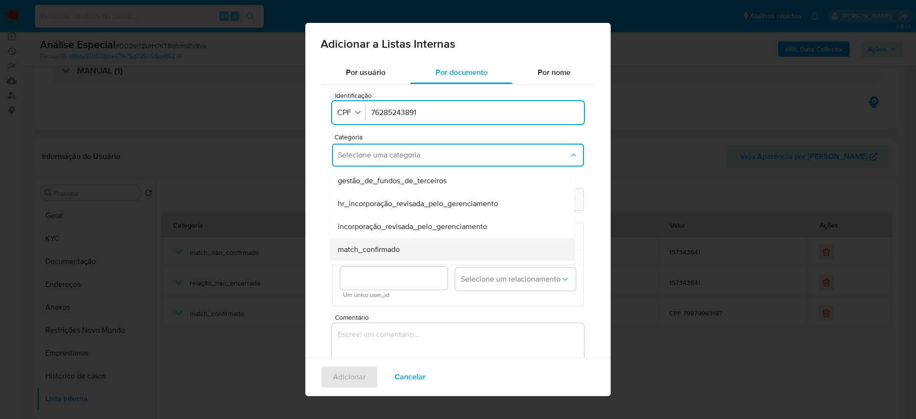
click at [383, 250] on span "match_confirmado" at bounding box center [369, 250] width 62 height 10
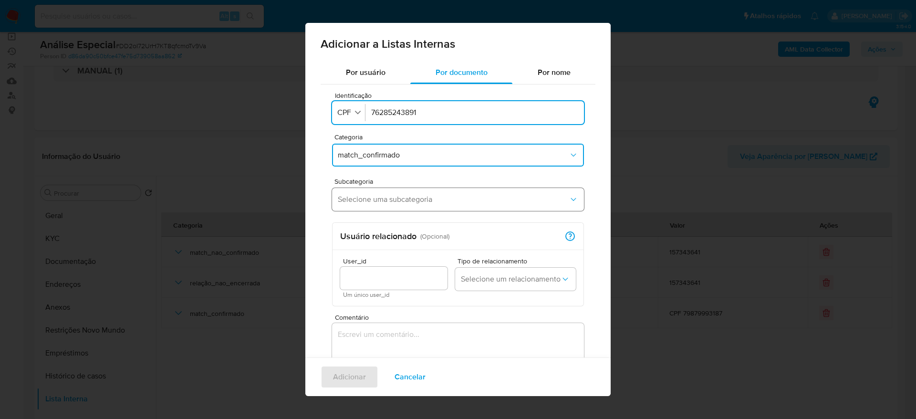
click at [398, 200] on span "Selecione uma subcategoria" at bounding box center [453, 200] width 231 height 10
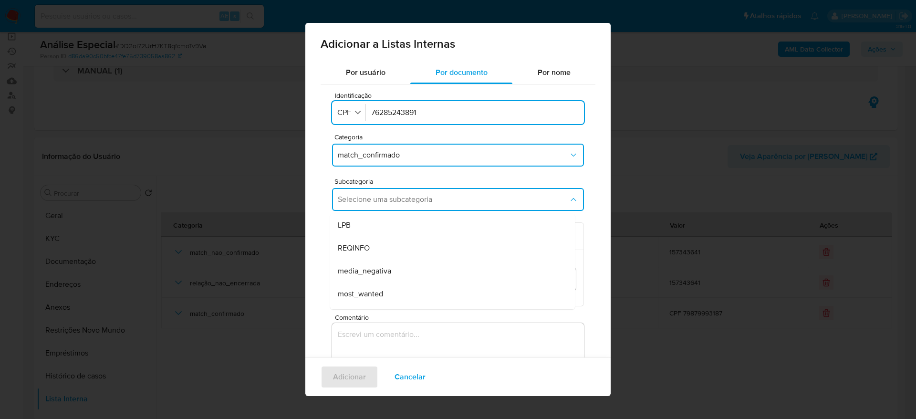
click at [395, 275] on div "media_negativa" at bounding box center [450, 270] width 224 height 23
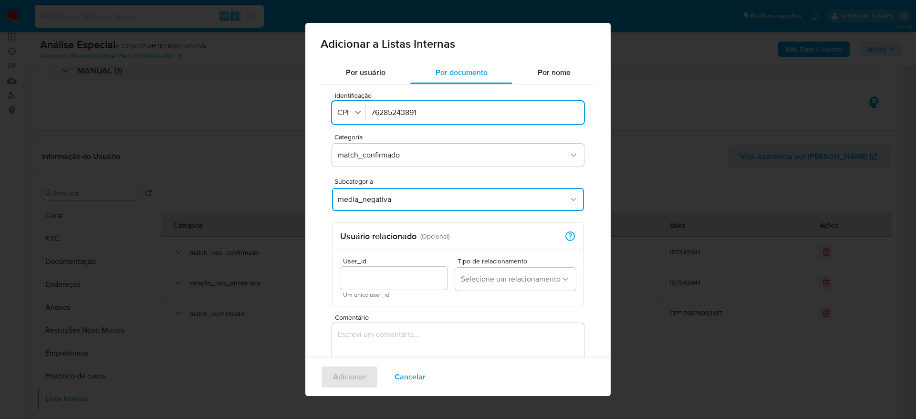
click at [384, 330] on textarea "Comentário" at bounding box center [458, 369] width 252 height 92
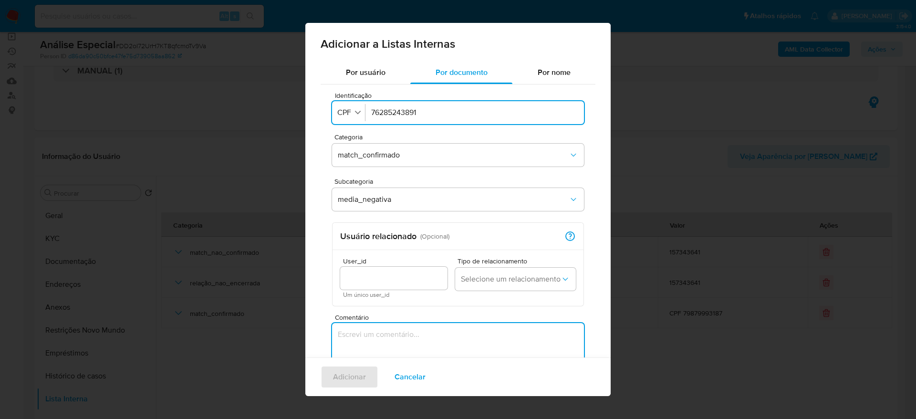
paste textarea "[URL][DOMAIN_NAME] | [URL][DOMAIN_NAME]"
type textarea "[URL][DOMAIN_NAME] | [URL][DOMAIN_NAME]"
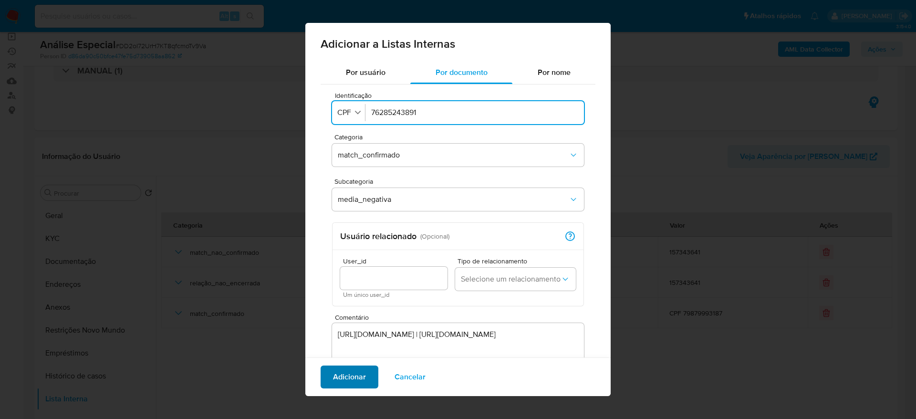
click at [362, 376] on span "Adicionar" at bounding box center [349, 376] width 33 height 21
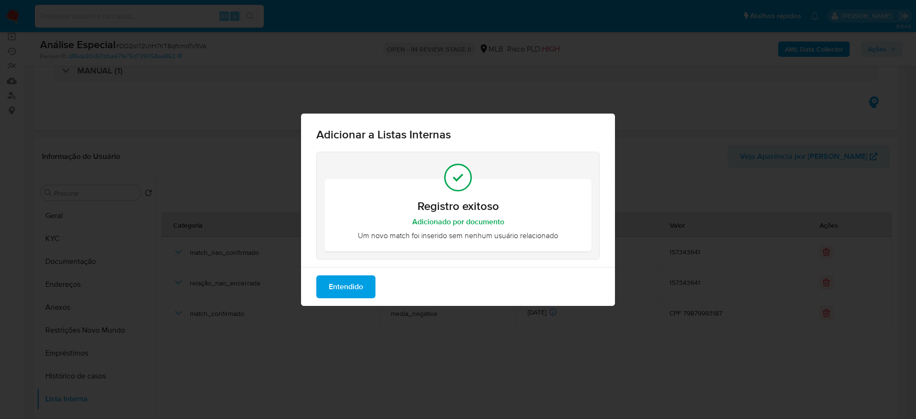
click at [353, 286] on span "Entendido" at bounding box center [346, 286] width 34 height 21
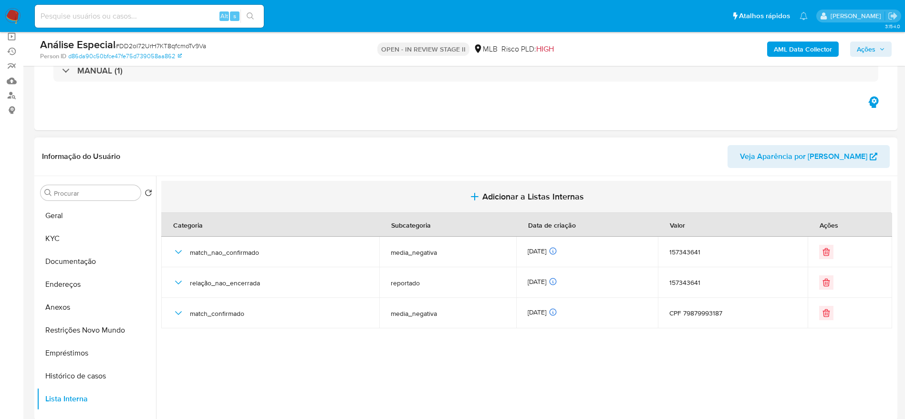
click at [512, 203] on button "Adicionar a Listas Internas" at bounding box center [526, 197] width 730 height 32
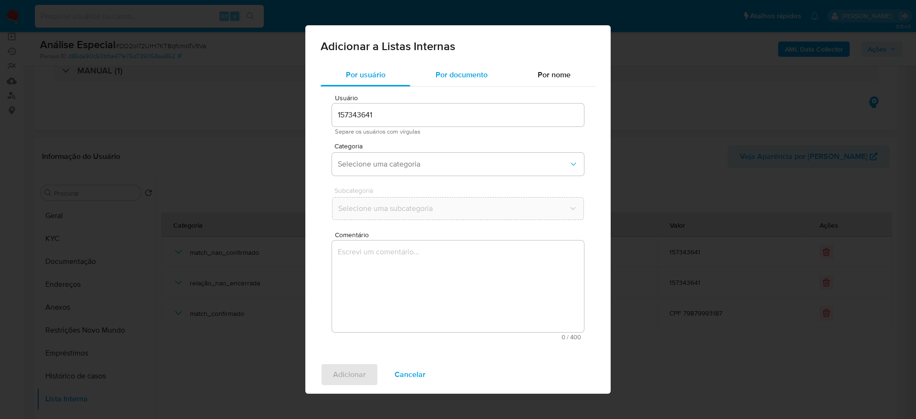
click at [452, 66] on div "Por documento" at bounding box center [461, 74] width 102 height 23
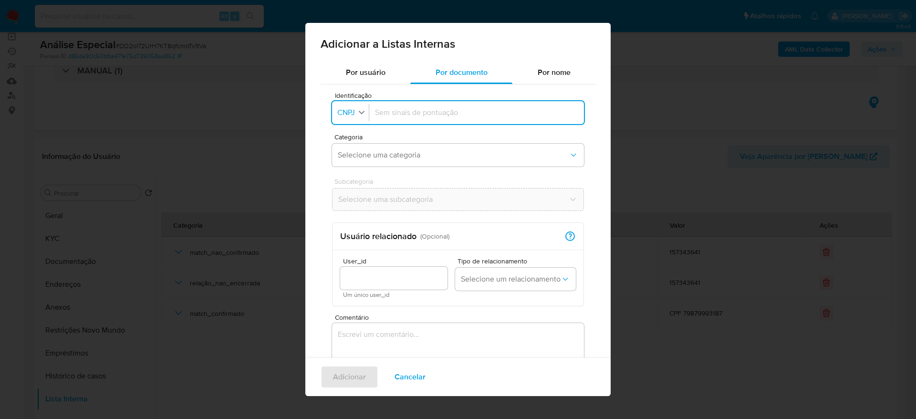
click at [341, 114] on span "CNPJ" at bounding box center [346, 113] width 20 height 10
click at [364, 148] on li "CPF" at bounding box center [351, 154] width 40 height 23
click at [411, 112] on input "Identificação" at bounding box center [474, 112] width 207 height 10
type input "25769041811"
click at [402, 154] on span "Selecione uma categoria" at bounding box center [453, 155] width 231 height 10
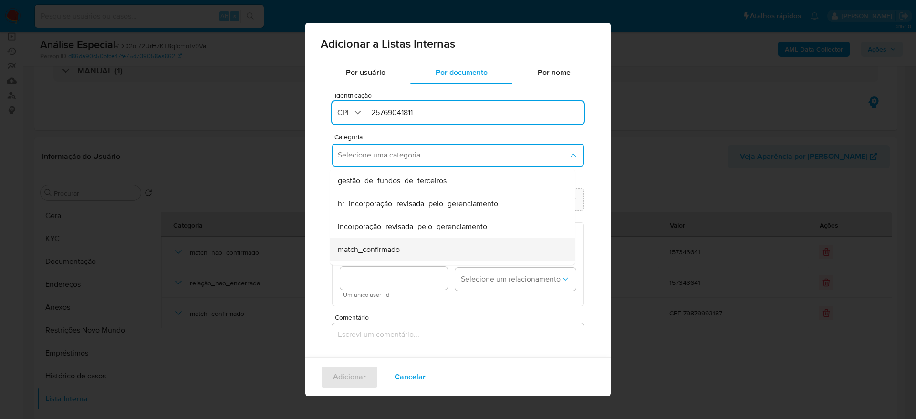
click at [404, 248] on div "match_confirmado" at bounding box center [450, 249] width 224 height 23
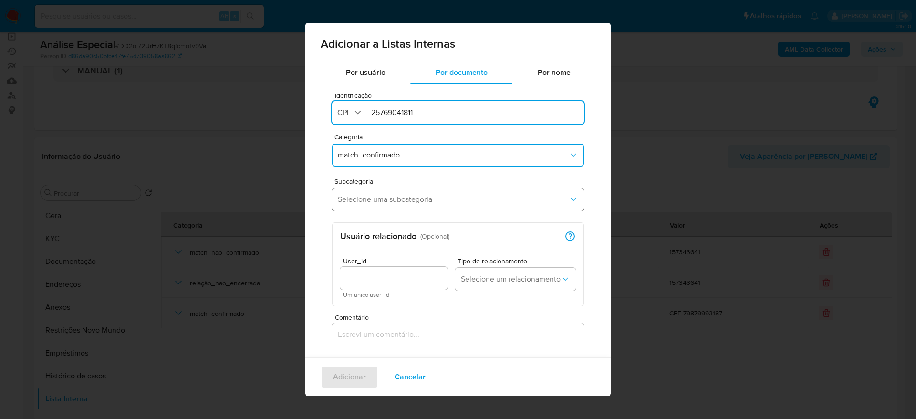
click at [398, 207] on button "Selecione uma subcategoria" at bounding box center [458, 199] width 252 height 23
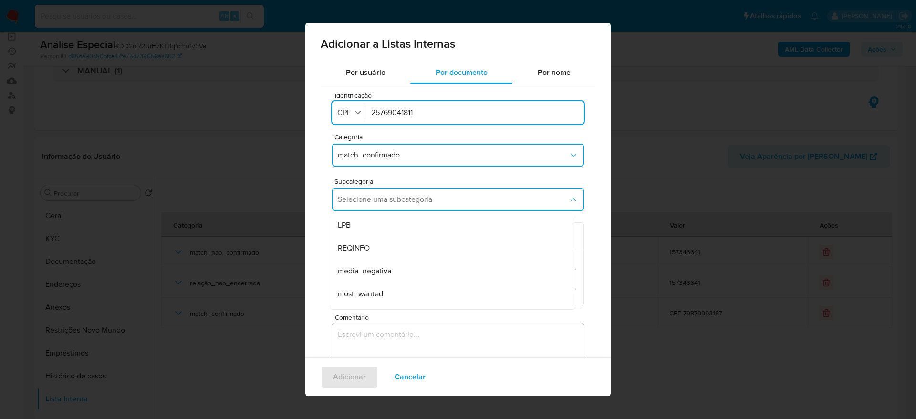
click at [413, 272] on div "media_negativa" at bounding box center [450, 270] width 224 height 23
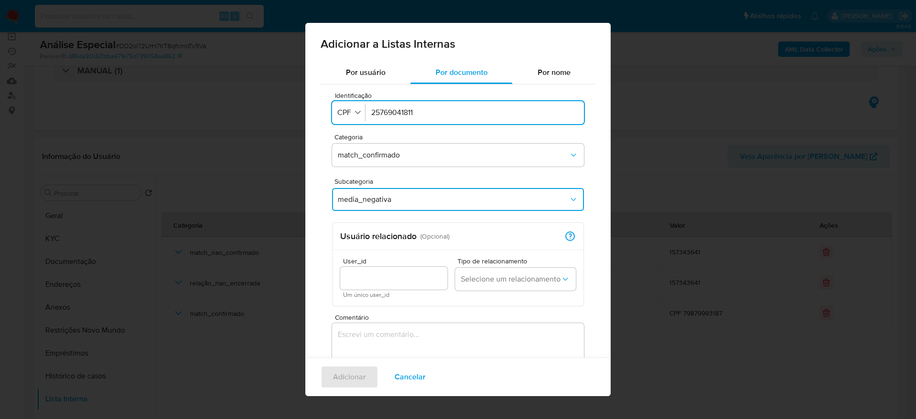
click at [411, 331] on textarea "Comentário" at bounding box center [458, 369] width 252 height 92
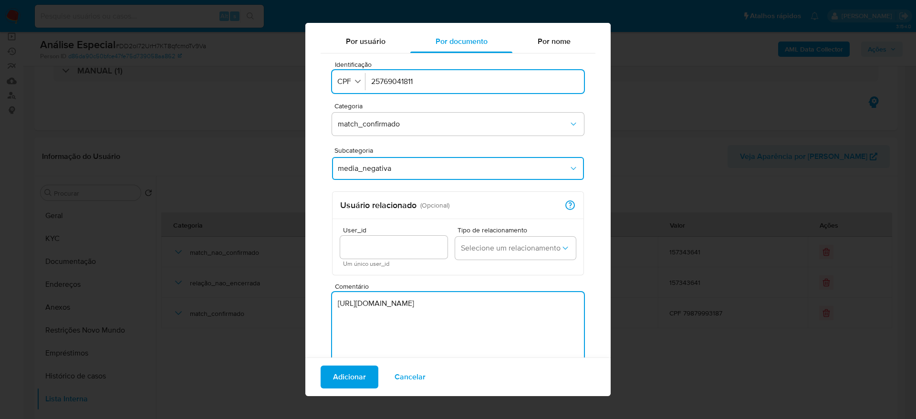
scroll to position [64, 0]
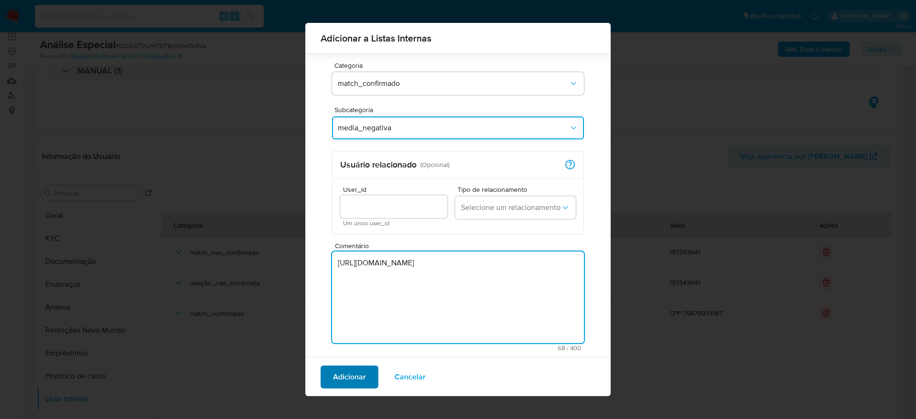
type textarea "[URL][DOMAIN_NAME]"
click at [350, 371] on span "Adicionar" at bounding box center [349, 376] width 33 height 21
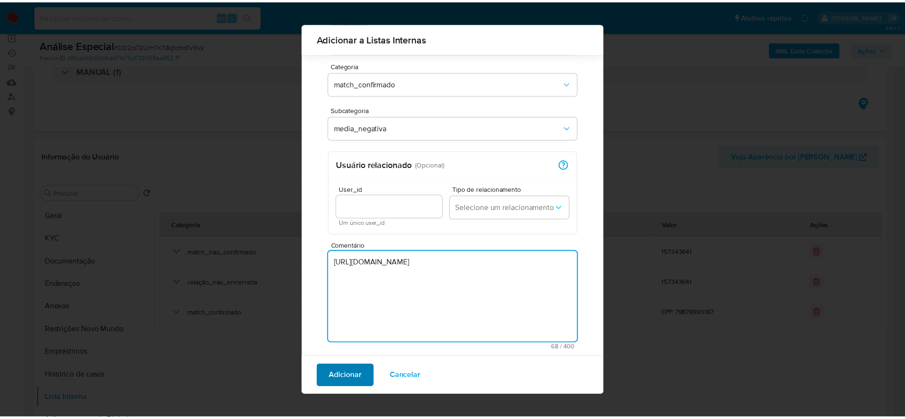
scroll to position [0, 0]
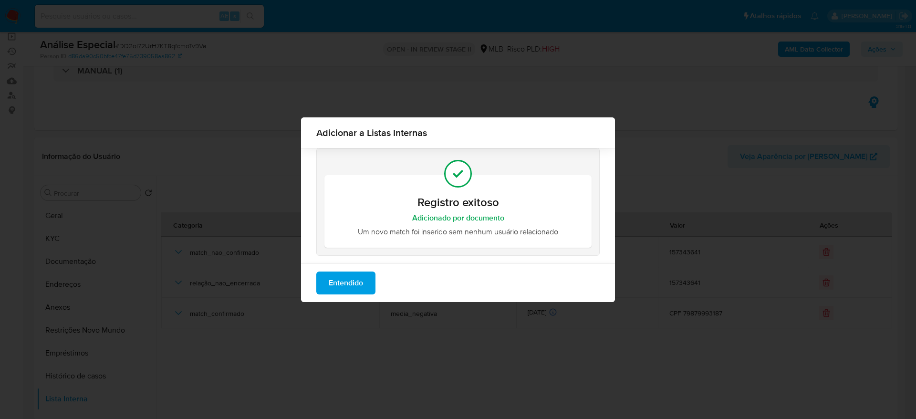
click at [339, 276] on span "Entendido" at bounding box center [346, 282] width 34 height 21
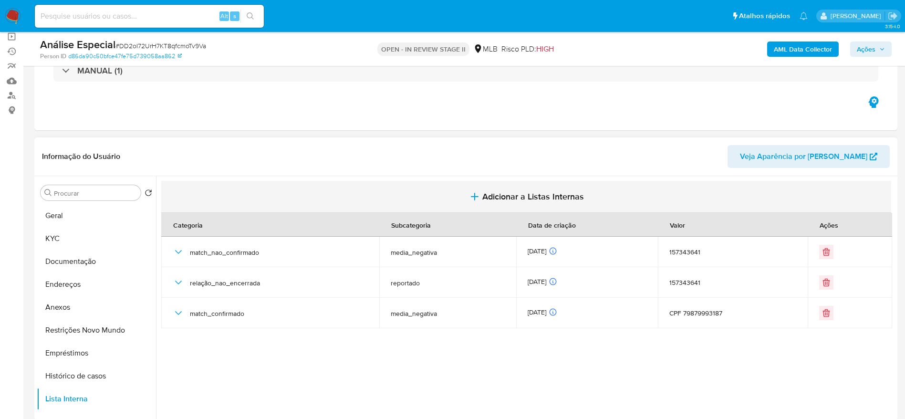
click at [523, 191] on span "Adicionar a Listas Internas" at bounding box center [533, 196] width 102 height 10
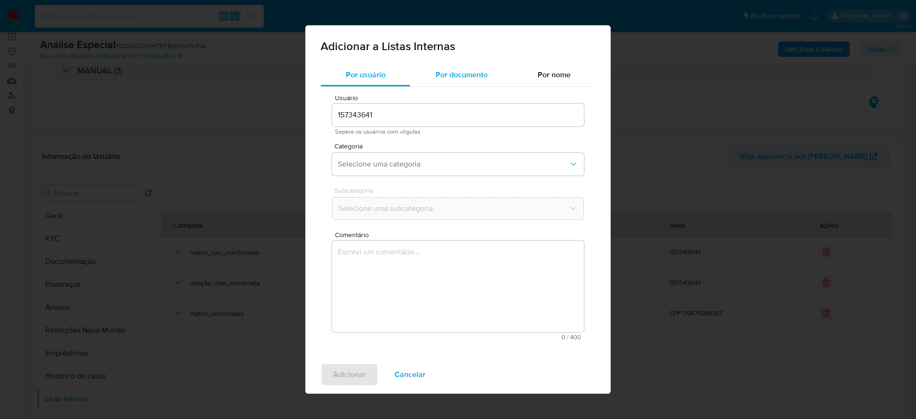
click at [444, 79] on span "Por documento" at bounding box center [461, 74] width 52 height 11
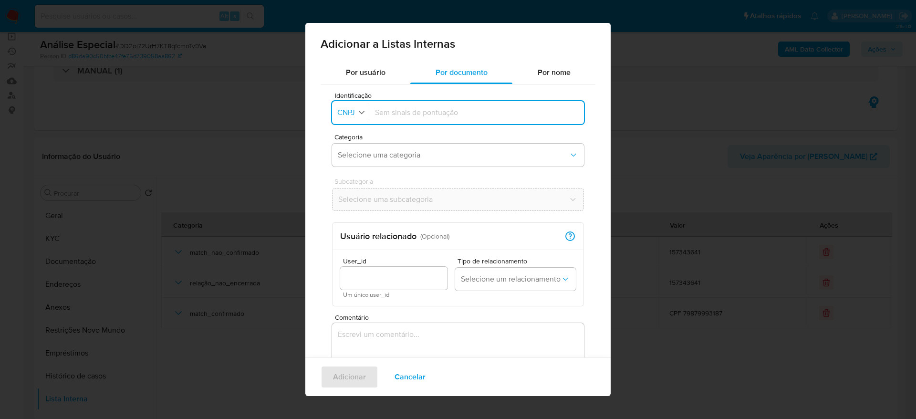
click at [354, 110] on span "CNPJ" at bounding box center [346, 113] width 20 height 10
click at [354, 152] on div "CPF" at bounding box center [347, 154] width 19 height 23
click at [417, 110] on input "Identificação" at bounding box center [474, 112] width 207 height 10
paste input "08339798766"
type input "08339798766"
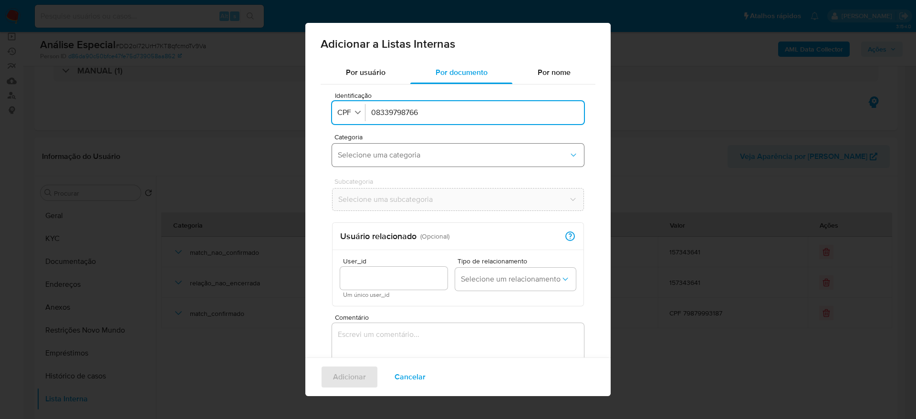
click at [408, 150] on span "Selecione uma categoria" at bounding box center [453, 155] width 231 height 10
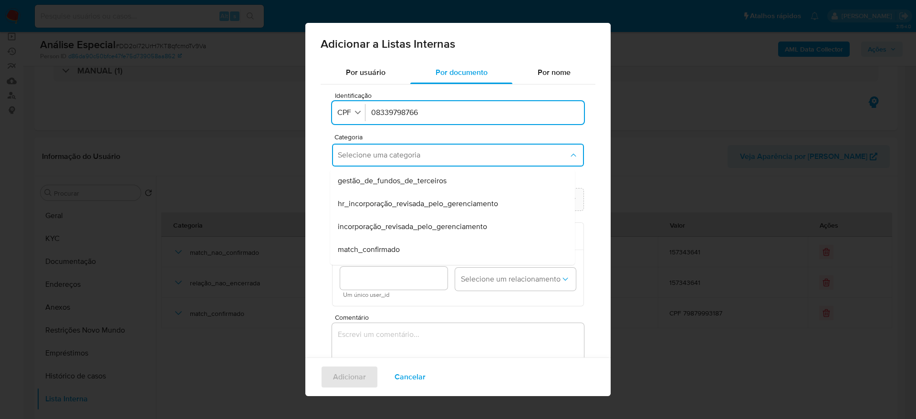
drag, startPoint x: 385, startPoint y: 252, endPoint x: 392, endPoint y: 238, distance: 16.0
click at [384, 252] on span "match_confirmado" at bounding box center [369, 250] width 62 height 10
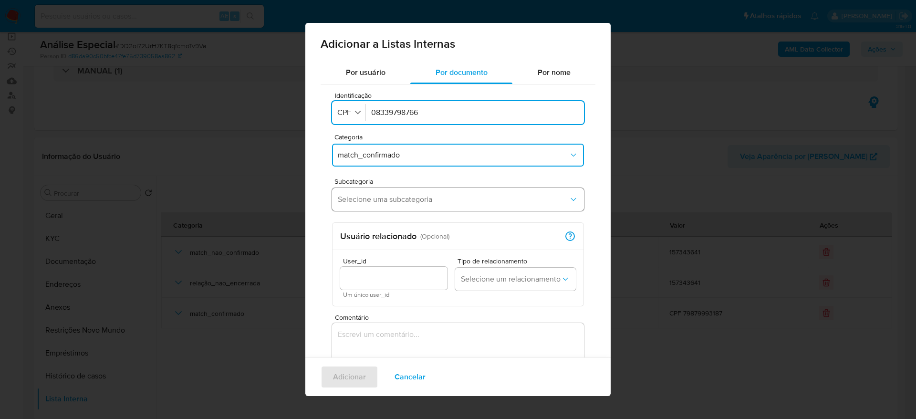
click at [393, 201] on span "Selecione uma subcategoria" at bounding box center [453, 200] width 231 height 10
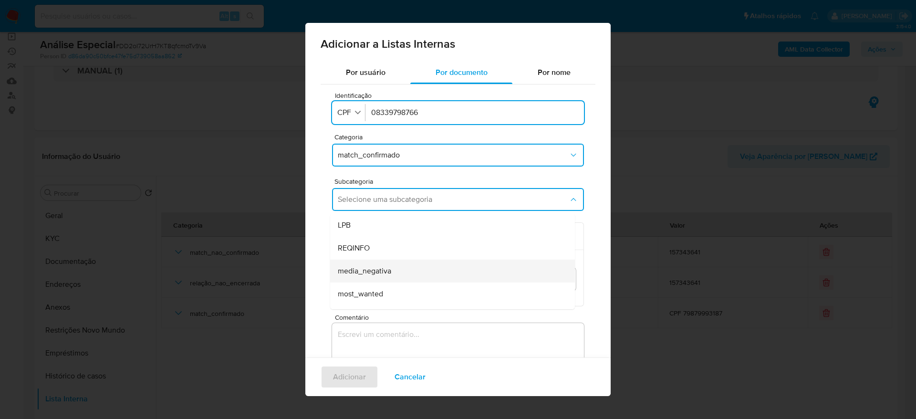
click at [420, 268] on div "media_negativa" at bounding box center [450, 270] width 224 height 23
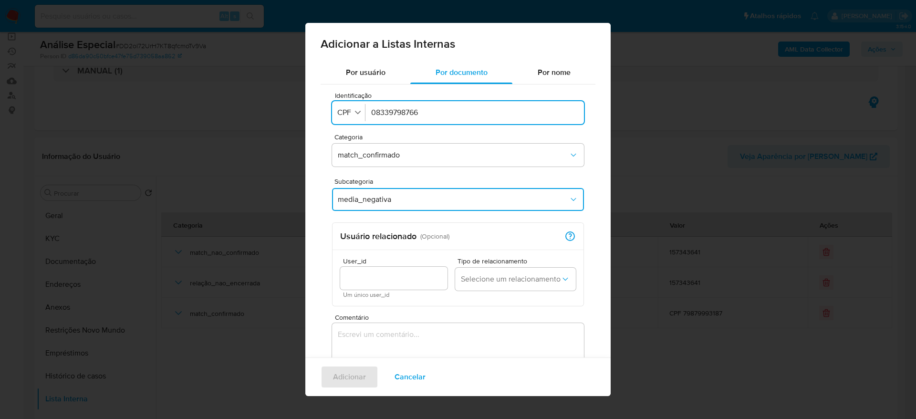
click at [395, 333] on textarea "Comentário" at bounding box center [458, 369] width 252 height 92
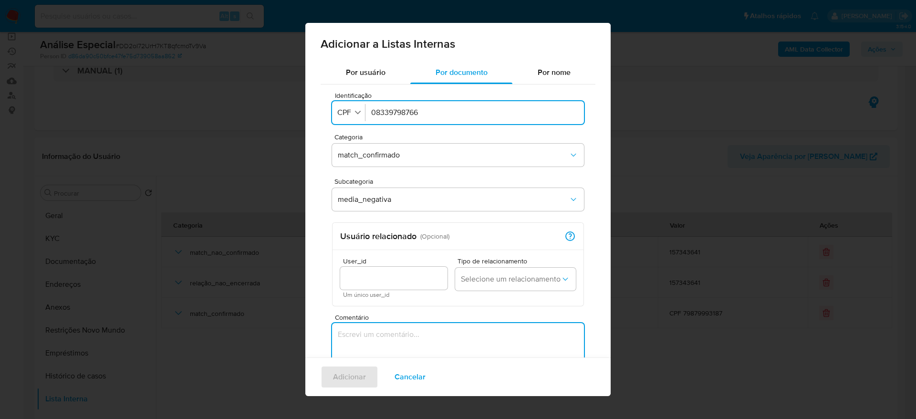
paste textarea "[URL][DOMAIN_NAME]"
type textarea "[URL][DOMAIN_NAME]"
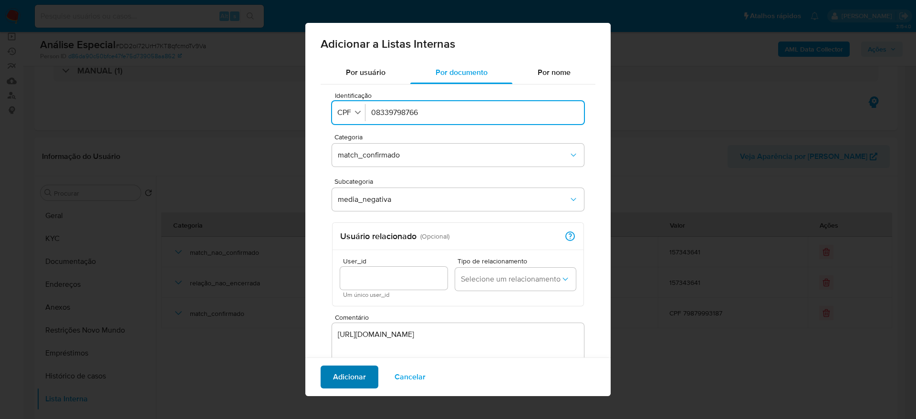
click at [362, 373] on span "Adicionar" at bounding box center [349, 376] width 33 height 21
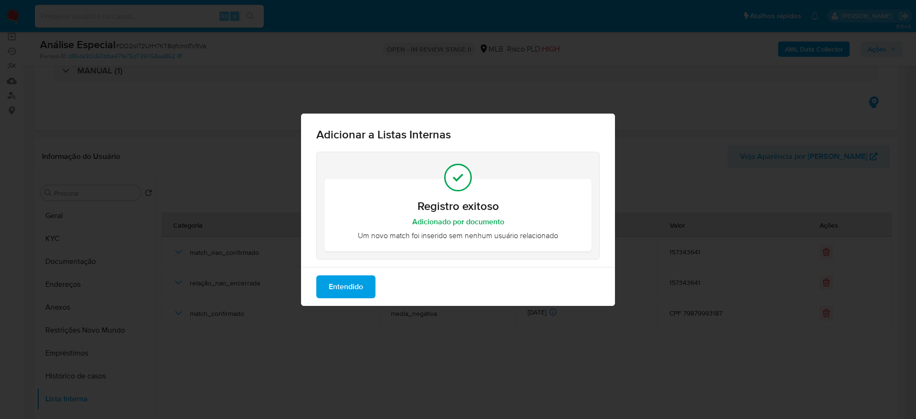
drag, startPoint x: 341, startPoint y: 293, endPoint x: 335, endPoint y: 290, distance: 6.5
click at [340, 293] on span "Entendido" at bounding box center [346, 286] width 34 height 21
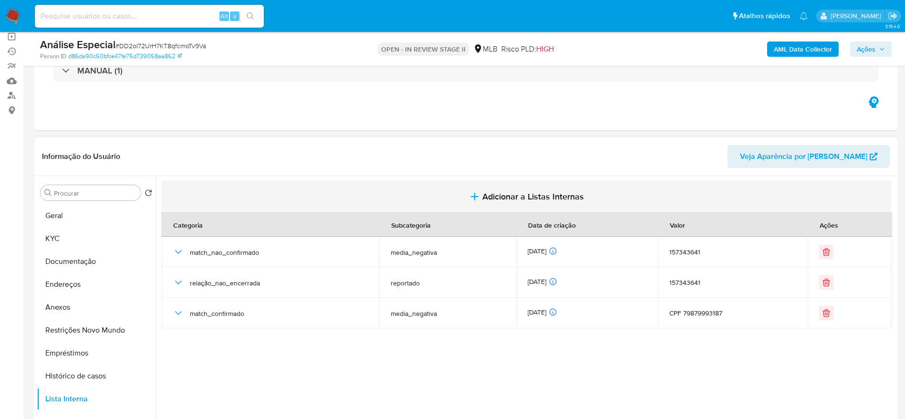
click at [545, 195] on span "Adicionar a Listas Internas" at bounding box center [533, 196] width 102 height 10
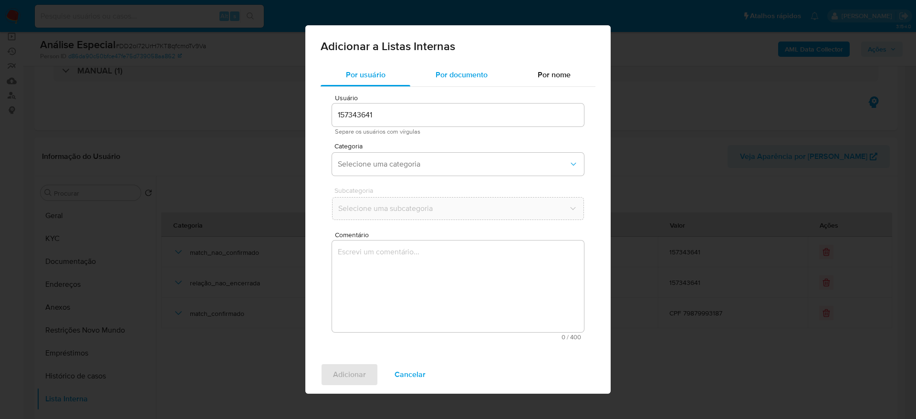
click at [480, 73] on span "Por documento" at bounding box center [461, 74] width 52 height 11
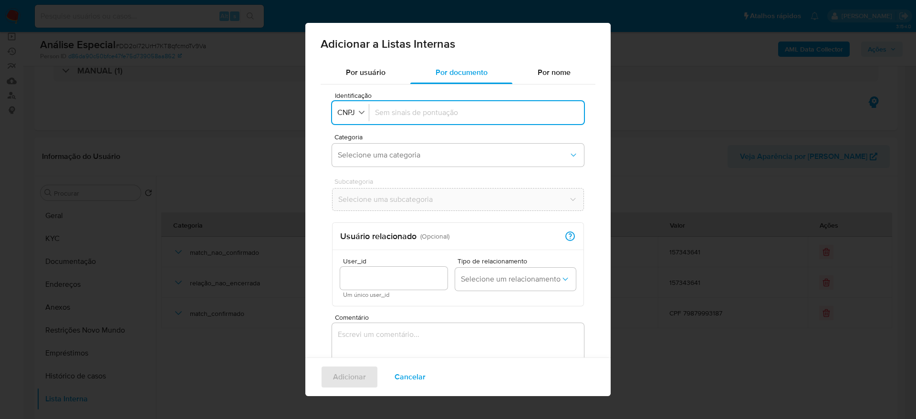
click at [358, 102] on div "Identificação CNPJ" at bounding box center [458, 112] width 252 height 23
click at [353, 114] on span "CNPJ" at bounding box center [346, 113] width 20 height 10
drag, startPoint x: 348, startPoint y: 153, endPoint x: 363, endPoint y: 141, distance: 18.9
click at [348, 153] on span "CPF" at bounding box center [345, 154] width 14 height 10
click at [413, 109] on input "Identificação" at bounding box center [474, 112] width 207 height 10
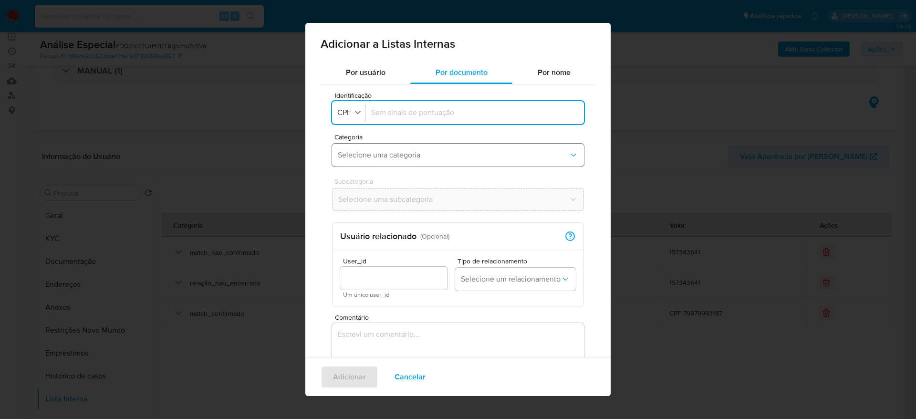
paste input "05116245306"
type input "05116245306"
click at [415, 142] on div "Categoria Selecione uma categoria" at bounding box center [458, 152] width 252 height 37
click at [409, 160] on button "Selecione uma categoria" at bounding box center [458, 155] width 252 height 23
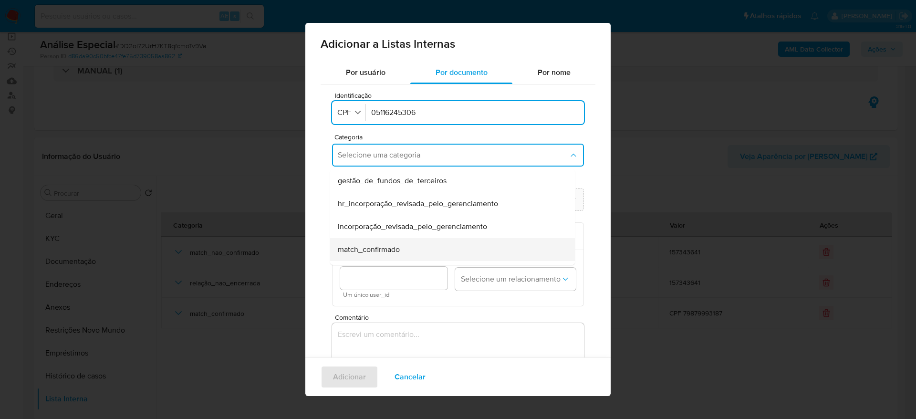
click at [409, 241] on div "match_confirmado" at bounding box center [450, 249] width 224 height 23
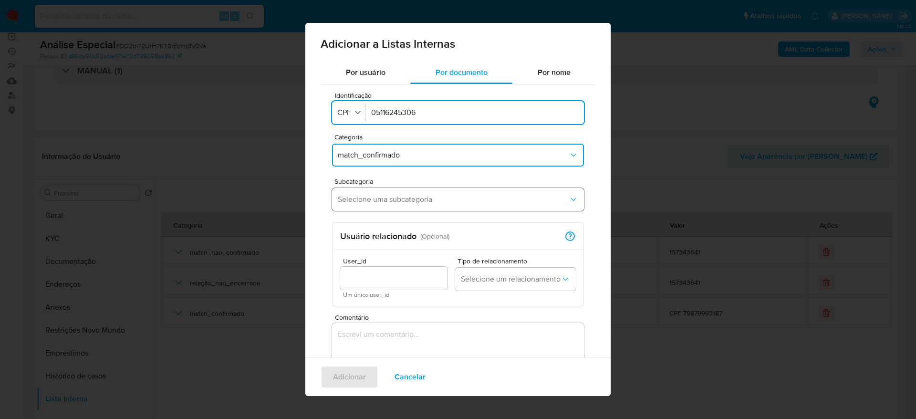
click at [409, 203] on span "Selecione uma subcategoria" at bounding box center [453, 200] width 231 height 10
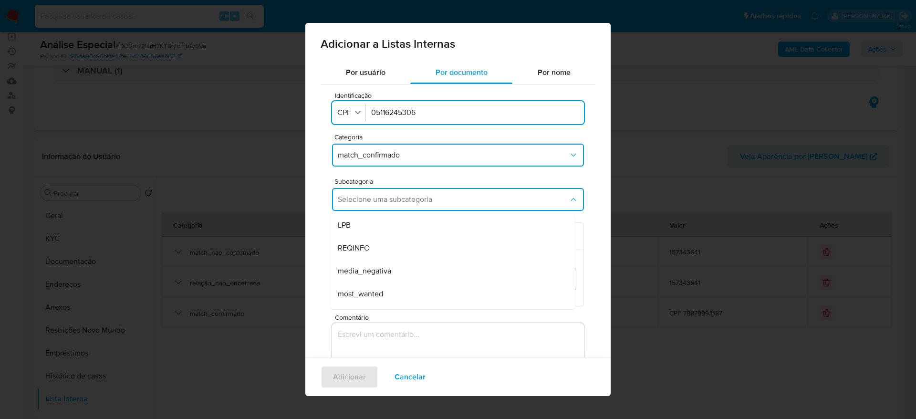
click at [401, 268] on div "media_negativa" at bounding box center [450, 270] width 224 height 23
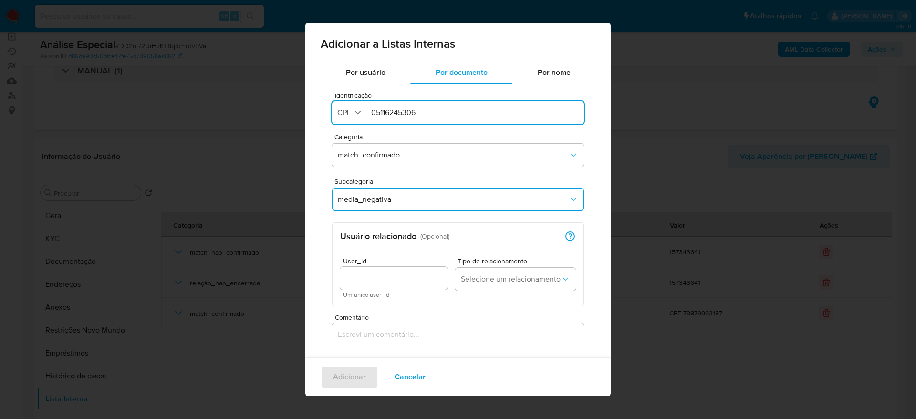
click at [374, 332] on textarea "Comentário" at bounding box center [458, 369] width 252 height 92
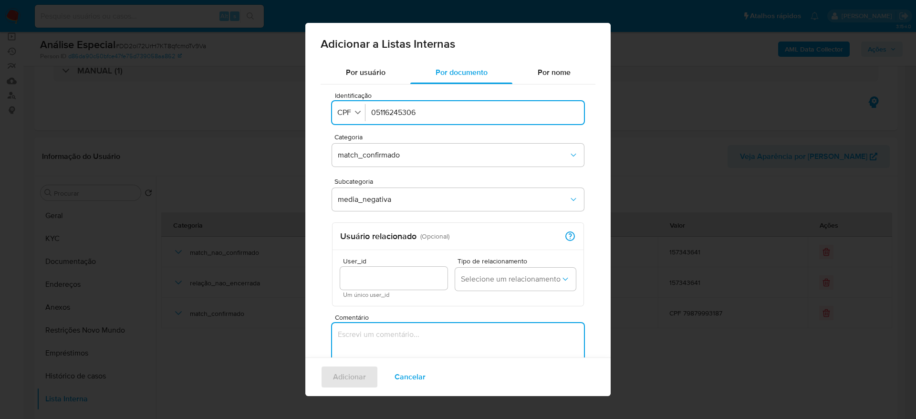
paste textarea "[URL][DOMAIN_NAME]"
type textarea "[URL][DOMAIN_NAME]"
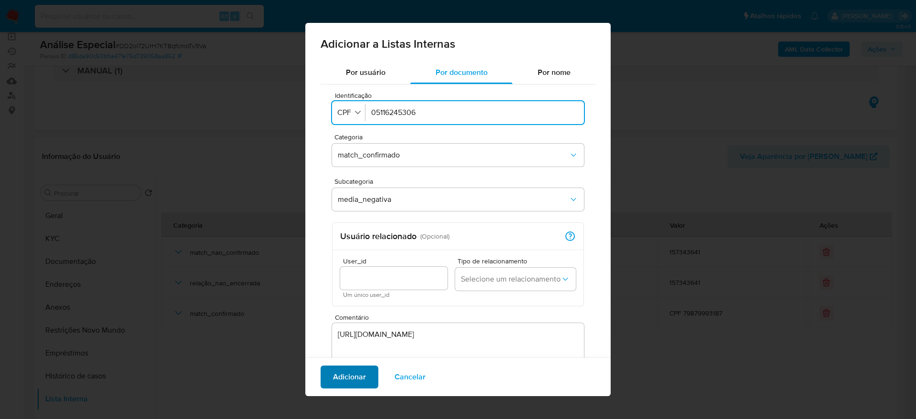
click at [365, 375] on span "Adicionar" at bounding box center [349, 376] width 33 height 21
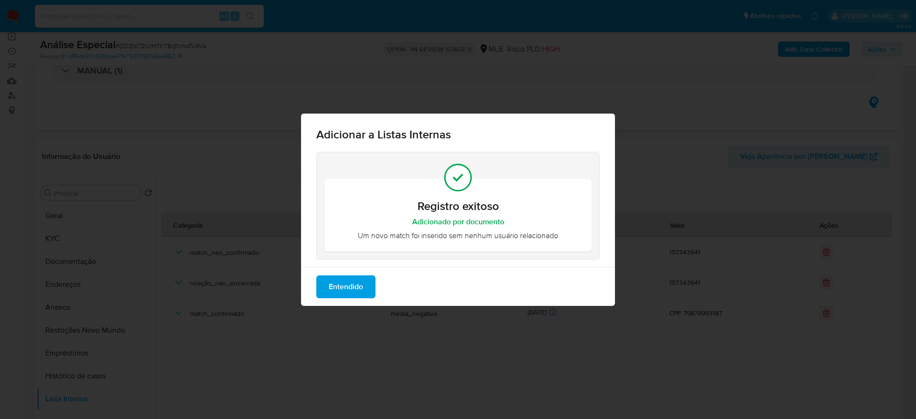
click at [355, 287] on span "Entendido" at bounding box center [346, 286] width 34 height 21
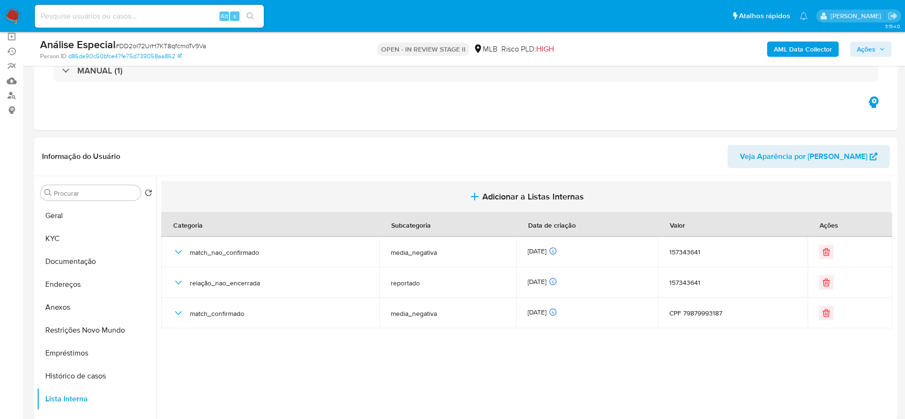
click at [531, 197] on span "Adicionar a Listas Internas" at bounding box center [533, 196] width 102 height 10
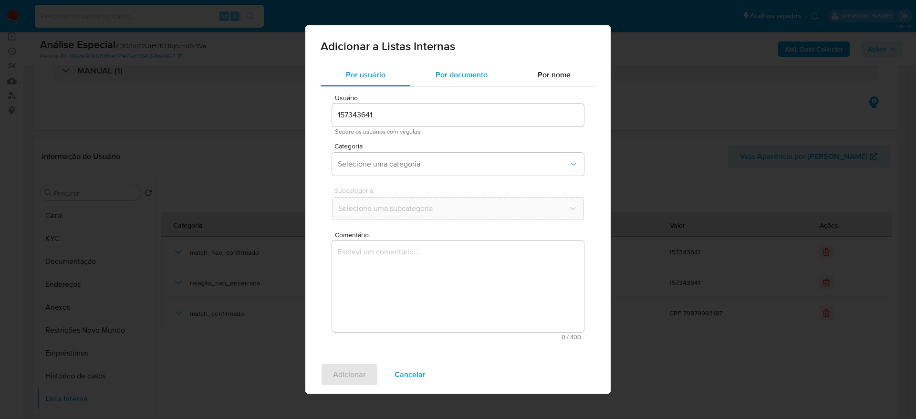
click at [476, 80] on span "Por documento" at bounding box center [461, 74] width 52 height 11
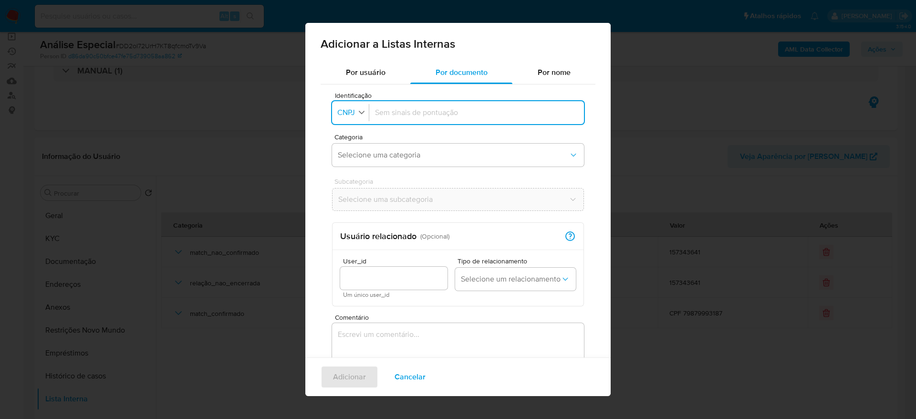
click at [357, 107] on button "Identificação CNPJ" at bounding box center [352, 113] width 34 height 14
click at [355, 153] on div "CPF" at bounding box center [347, 154] width 19 height 23
click at [411, 115] on input "Identificação" at bounding box center [474, 112] width 207 height 10
click at [456, 112] on input "Identificação" at bounding box center [474, 112] width 207 height 10
paste input "21678009830"
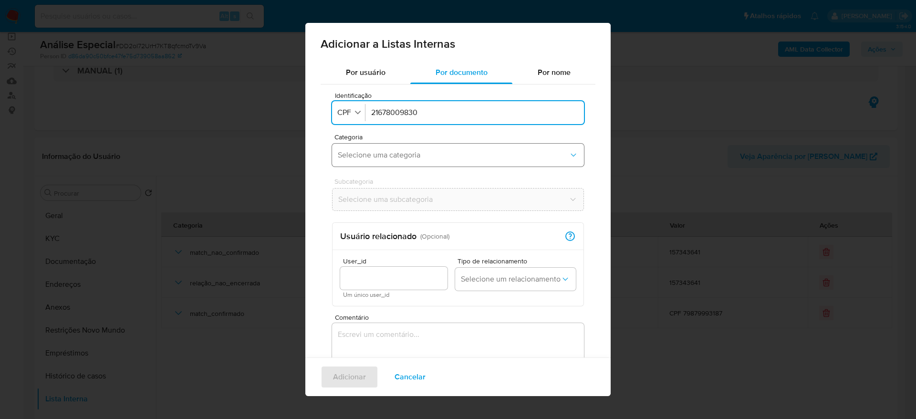
type input "21678009830"
click at [414, 152] on span "Selecione uma categoria" at bounding box center [453, 155] width 231 height 10
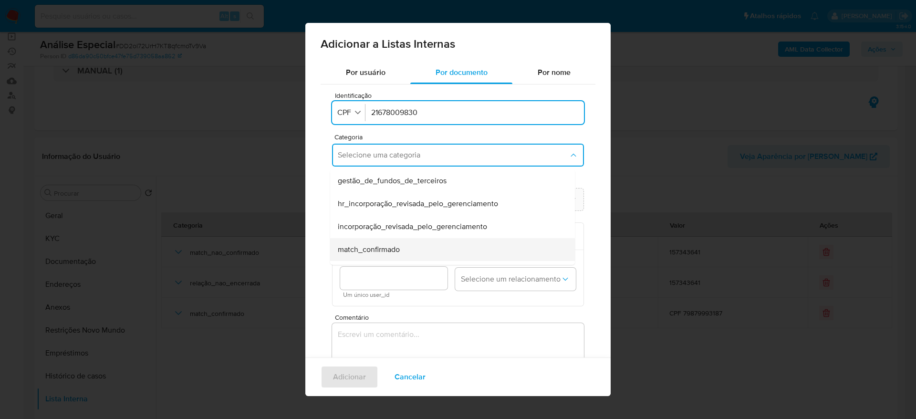
click at [386, 250] on span "match_confirmado" at bounding box center [369, 250] width 62 height 10
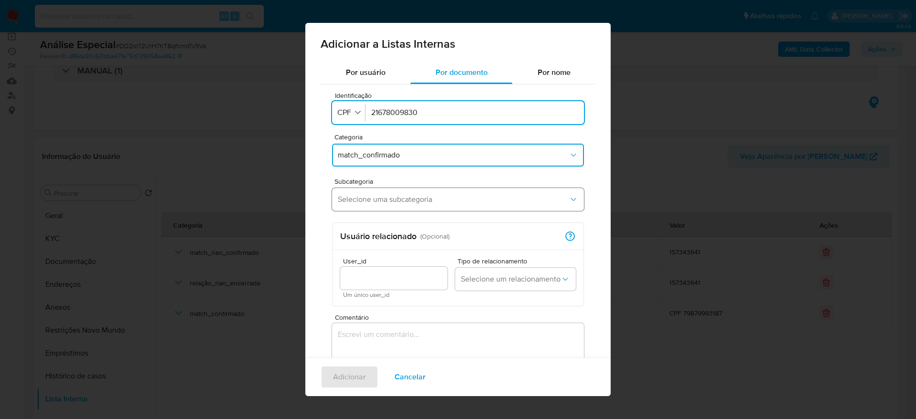
drag, startPoint x: 382, startPoint y: 226, endPoint x: 388, endPoint y: 208, distance: 18.7
click at [382, 226] on div "Usuário relacionado ( Opcional ) Relação entre documento e usuário Indica que u…" at bounding box center [457, 236] width 251 height 27
click at [388, 208] on button "Selecione uma subcategoria" at bounding box center [458, 199] width 252 height 23
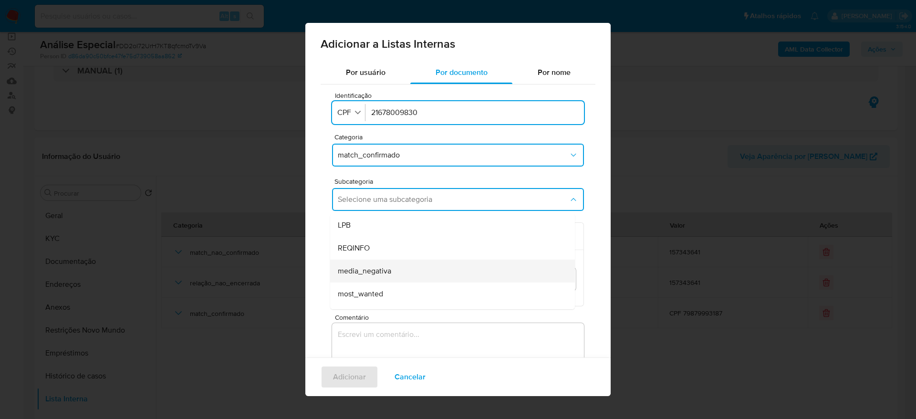
click at [392, 276] on div "media_negativa" at bounding box center [450, 270] width 224 height 23
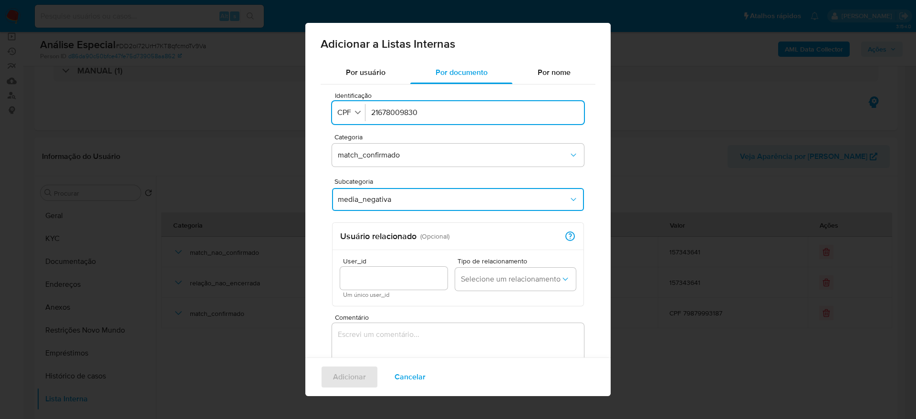
click at [405, 332] on textarea "Comentário" at bounding box center [458, 369] width 252 height 92
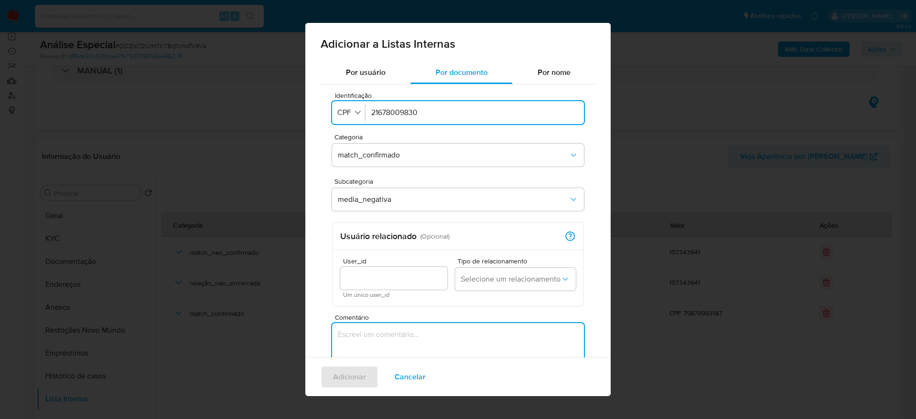
paste textarea "[URL][DOMAIN_NAME]"
type textarea "[URL][DOMAIN_NAME]"
click at [359, 372] on span "Adicionar" at bounding box center [349, 376] width 33 height 21
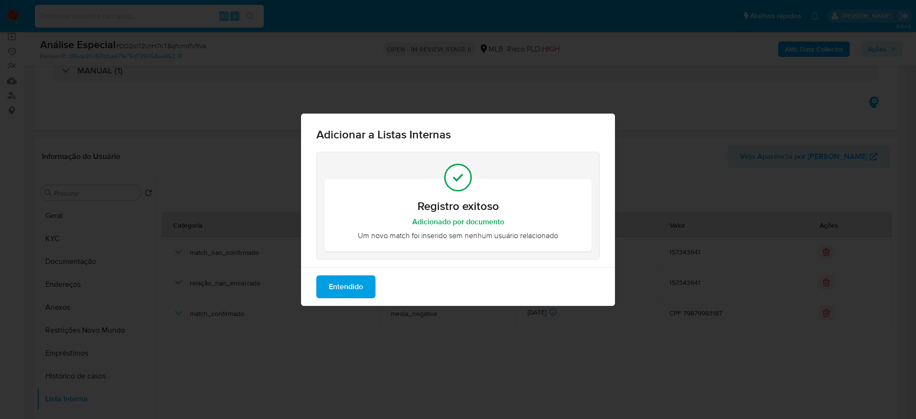
click at [365, 282] on button "Entendido" at bounding box center [345, 286] width 59 height 23
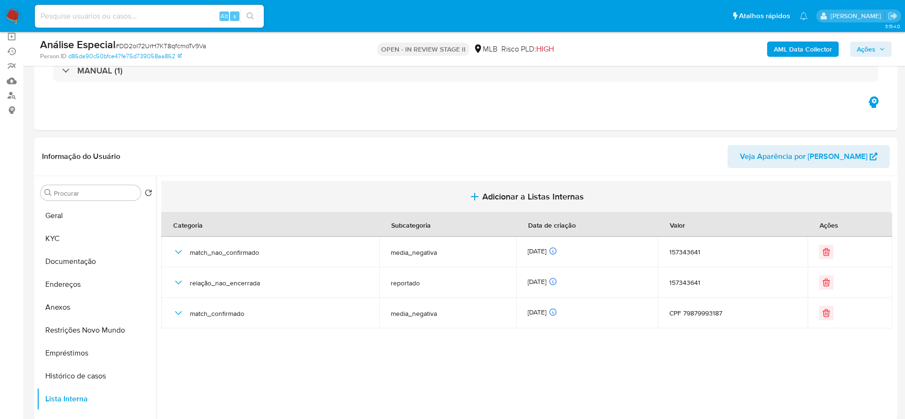
click at [559, 201] on span "Adicionar a Listas Internas" at bounding box center [533, 196] width 102 height 10
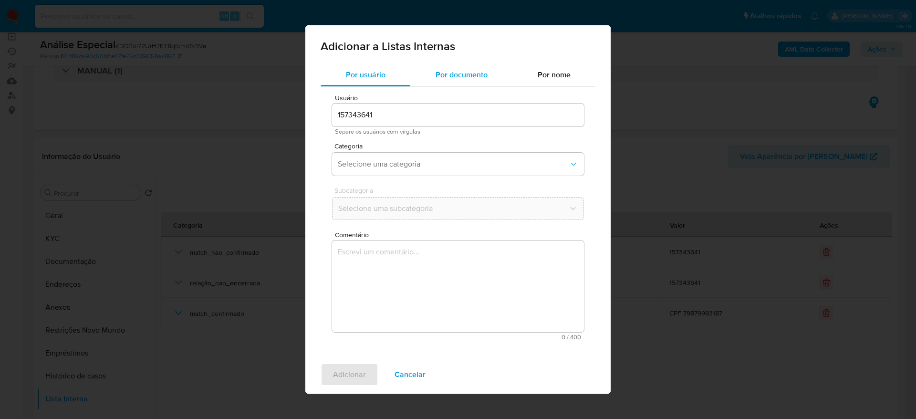
click at [451, 83] on div "Por documento" at bounding box center [461, 74] width 102 height 23
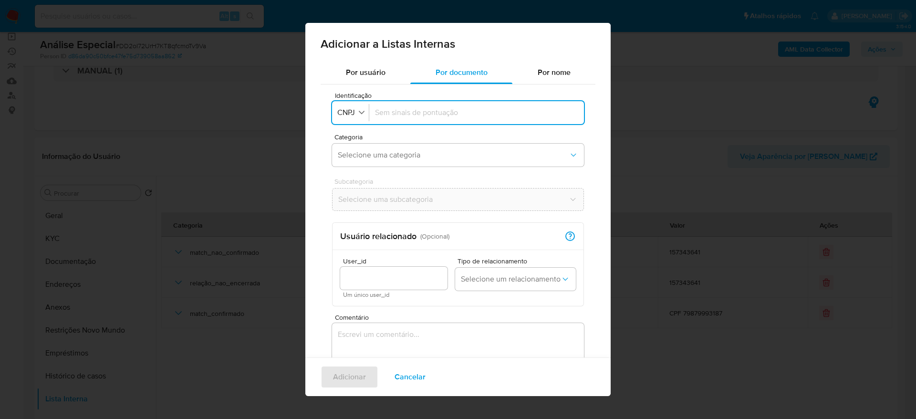
click at [381, 115] on input "Identificação" at bounding box center [476, 112] width 203 height 10
click at [331, 116] on div "Identificação Identificação CNPJ Categoria Selecione uma categoria Subcategoria…" at bounding box center [458, 257] width 275 height 346
click at [344, 114] on span "CNPJ" at bounding box center [346, 113] width 20 height 10
click at [351, 147] on div "CPF" at bounding box center [347, 154] width 19 height 23
click at [397, 125] on div "Identificação Identificação CPF" at bounding box center [458, 109] width 252 height 34
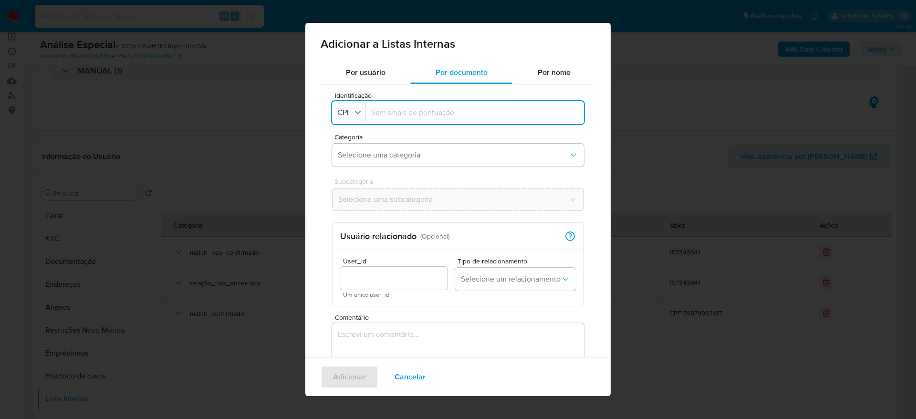
click at [404, 117] on input "Identificação" at bounding box center [474, 112] width 207 height 10
paste input "26687968815"
type input "26687968815"
click at [411, 155] on span "Selecione uma categoria" at bounding box center [453, 155] width 231 height 10
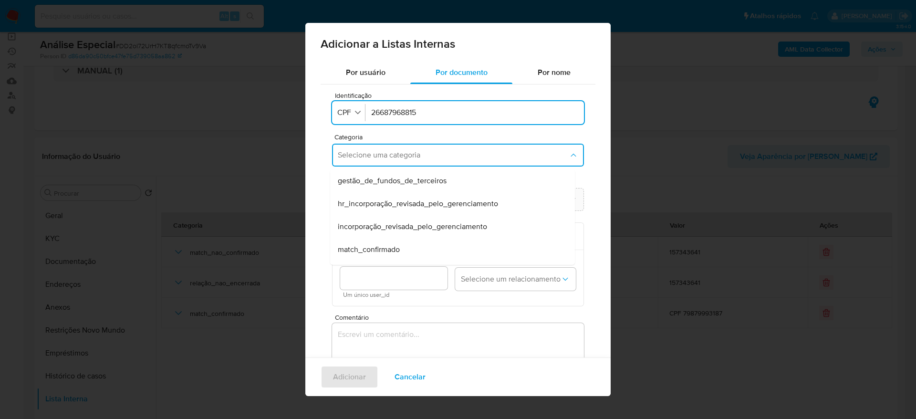
drag, startPoint x: 387, startPoint y: 252, endPoint x: 389, endPoint y: 242, distance: 10.2
click at [386, 252] on span "match_confirmado" at bounding box center [369, 250] width 62 height 10
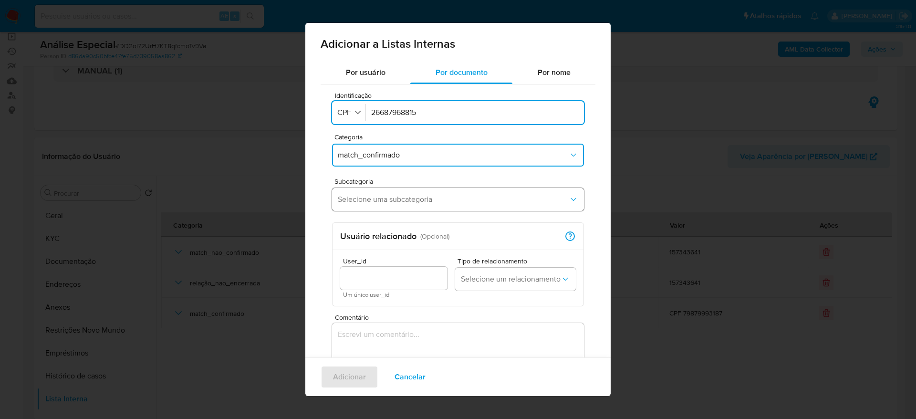
click at [401, 201] on span "Selecione uma subcategoria" at bounding box center [453, 200] width 231 height 10
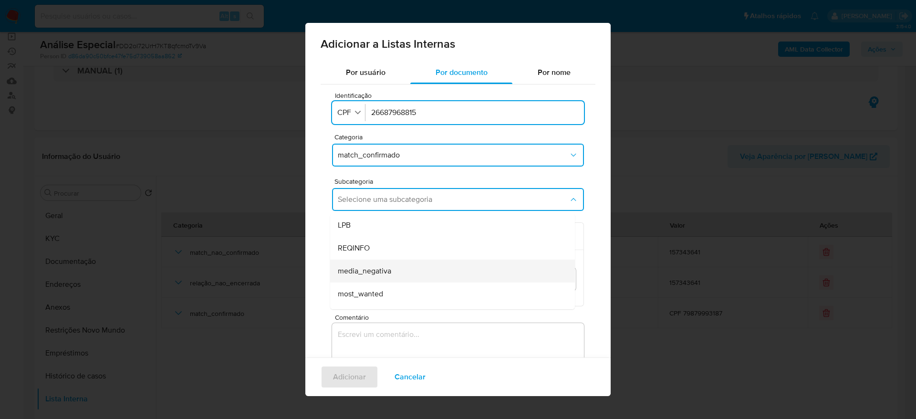
click at [385, 275] on span "media_negativa" at bounding box center [364, 271] width 53 height 10
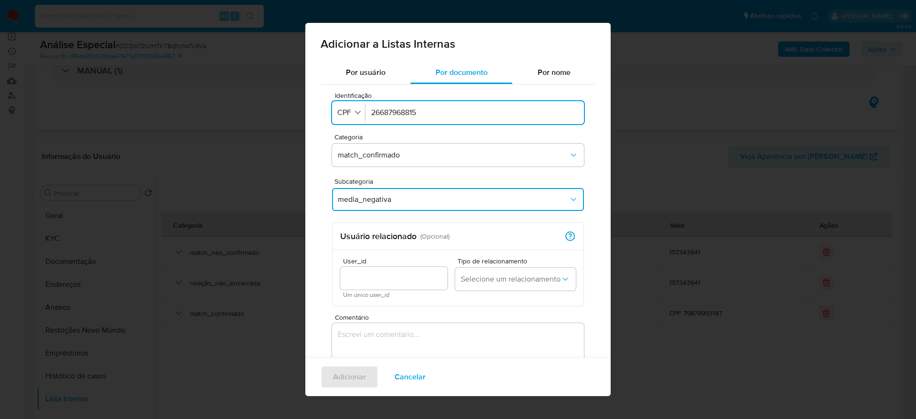
click at [375, 340] on textarea "Comentário" at bounding box center [458, 369] width 252 height 92
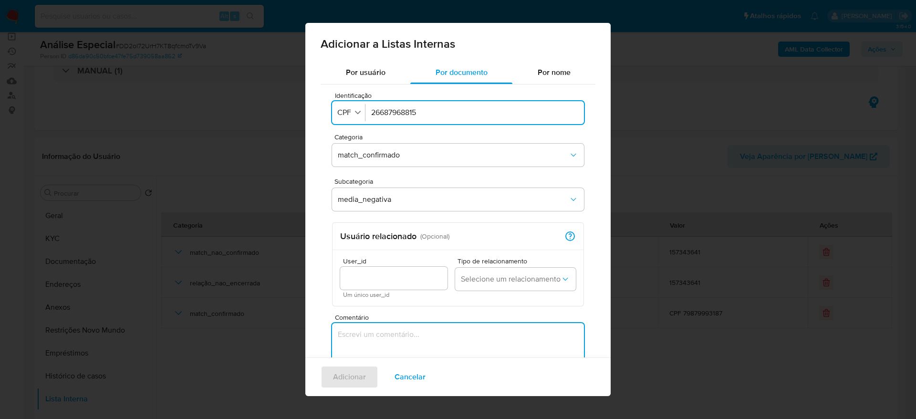
paste textarea "[URL][DOMAIN_NAME]"
type textarea "[URL][DOMAIN_NAME]"
click at [359, 374] on span "Adicionar" at bounding box center [349, 376] width 33 height 21
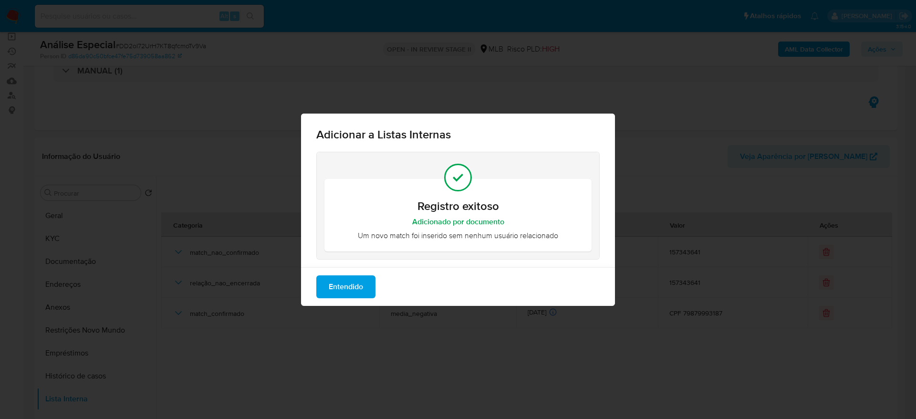
click at [361, 291] on span "Entendido" at bounding box center [346, 286] width 34 height 21
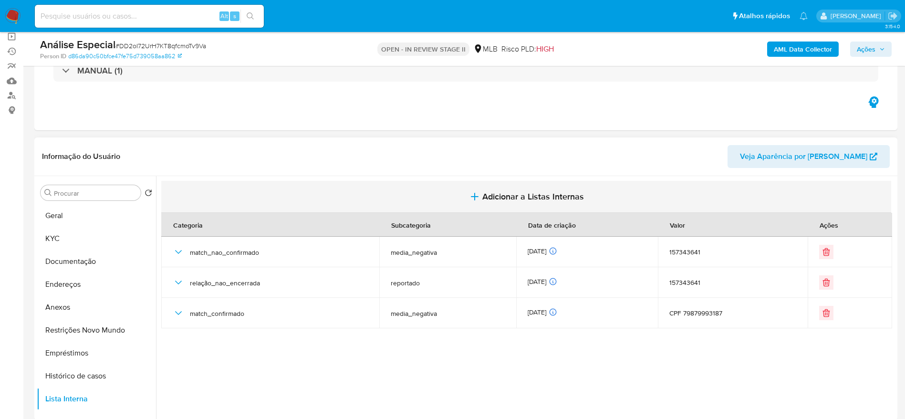
click at [509, 197] on span "Adicionar a Listas Internas" at bounding box center [533, 196] width 102 height 10
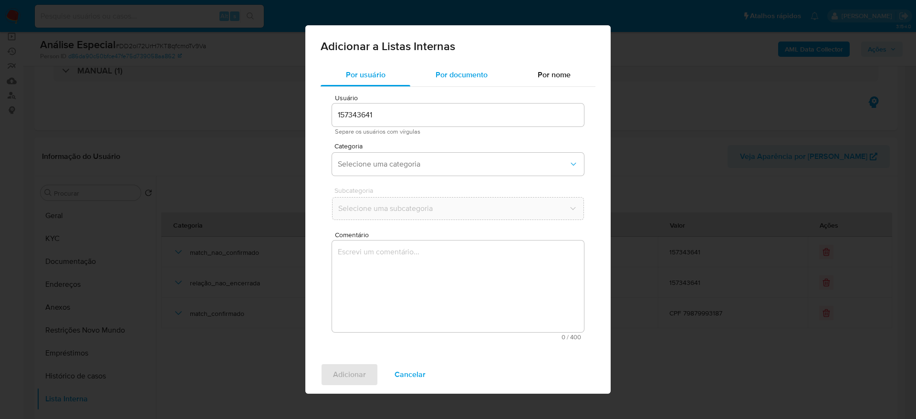
click at [465, 64] on div "Por documento" at bounding box center [461, 74] width 102 height 23
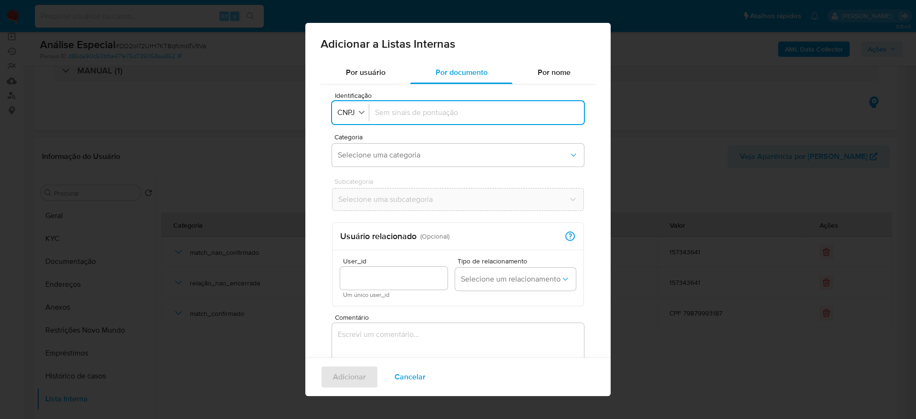
click at [375, 115] on input "Identificação" at bounding box center [476, 112] width 203 height 10
click at [322, 118] on div "Identificação Identificação CNPJ Categoria Selecione uma categoria Subcategoria…" at bounding box center [458, 257] width 275 height 346
click at [358, 118] on div "button" at bounding box center [361, 112] width 9 height 11
click at [353, 156] on div "CPF" at bounding box center [347, 154] width 19 height 23
click at [410, 106] on div at bounding box center [474, 112] width 207 height 23
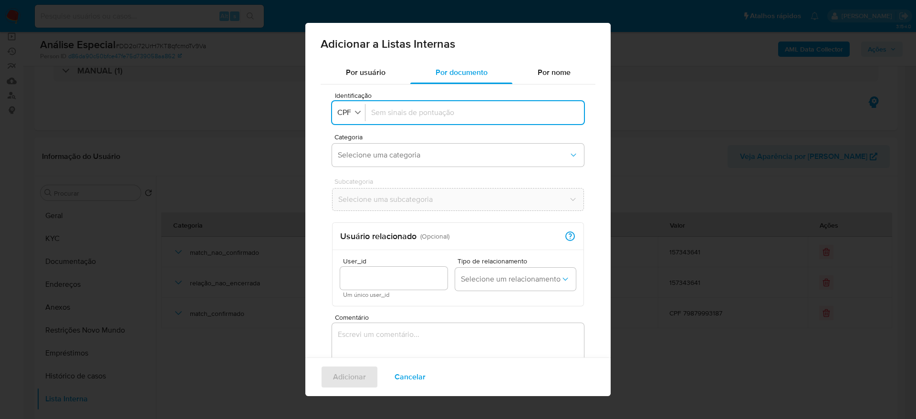
click at [394, 103] on div at bounding box center [474, 112] width 207 height 23
click at [392, 110] on input "Identificação" at bounding box center [474, 112] width 207 height 10
type input "10481965424"
click at [433, 148] on button "Selecione uma categoria" at bounding box center [458, 155] width 252 height 23
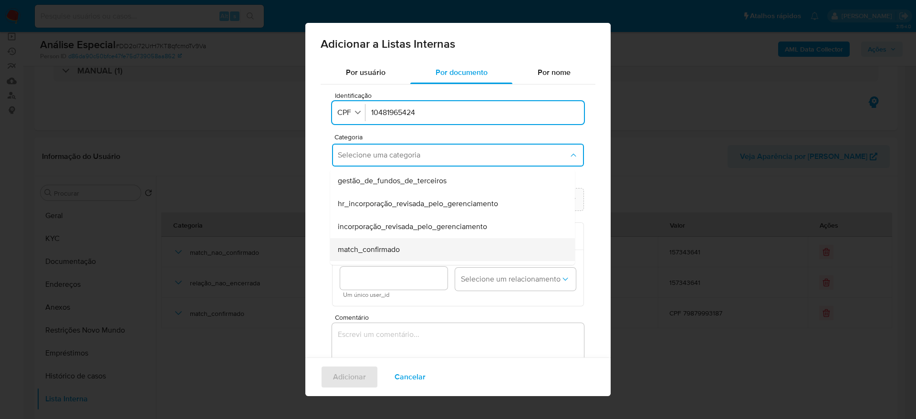
click at [390, 245] on span "match_confirmado" at bounding box center [369, 250] width 62 height 10
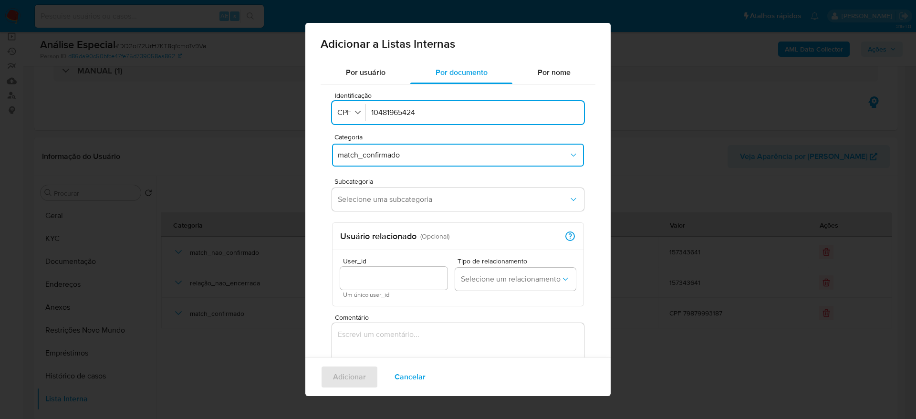
click at [392, 217] on div "Identificação Identificação CPF 10481965424 Categoria match_confirmado Subcateg…" at bounding box center [458, 257] width 275 height 346
click at [394, 200] on span "Selecione uma subcategoria" at bounding box center [453, 200] width 231 height 10
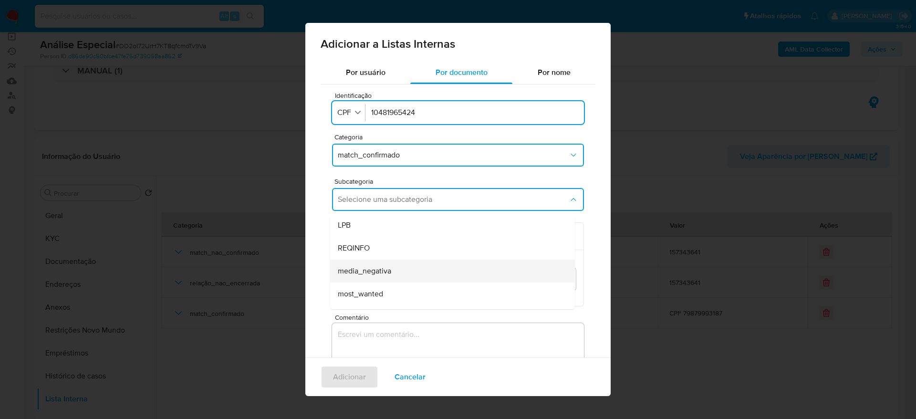
click at [390, 272] on span "media_negativa" at bounding box center [364, 271] width 53 height 10
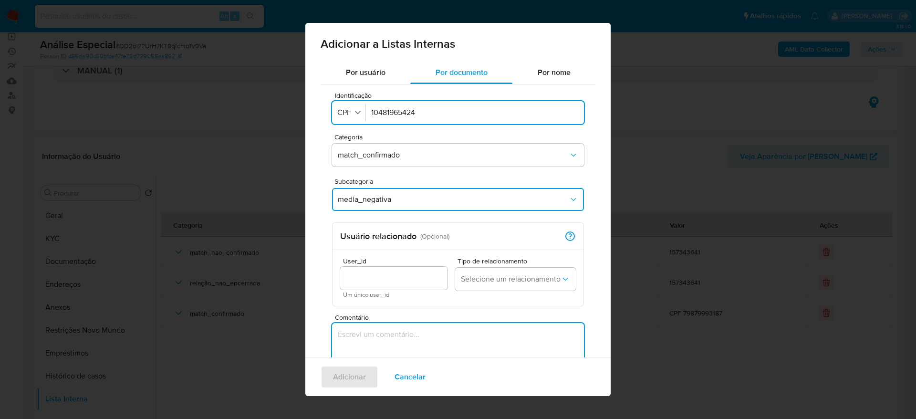
click at [382, 325] on textarea "Comentário" at bounding box center [458, 369] width 252 height 92
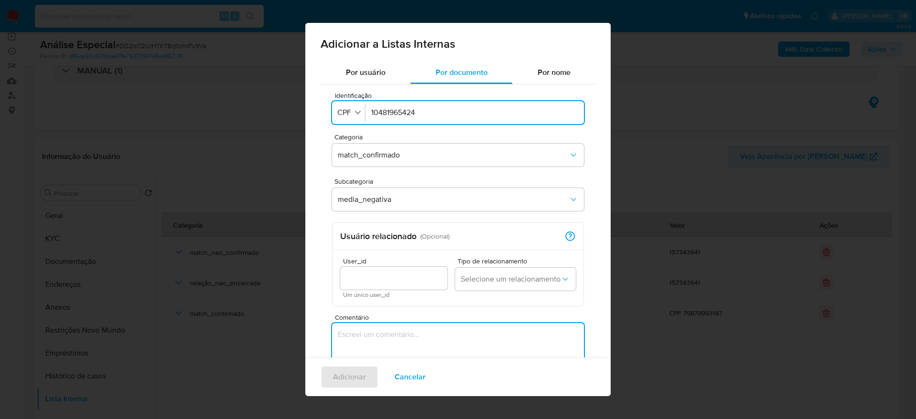
paste textarea "[URL][DOMAIN_NAME]"
type textarea "[URL][DOMAIN_NAME]"
click at [347, 371] on span "Adicionar" at bounding box center [349, 376] width 33 height 21
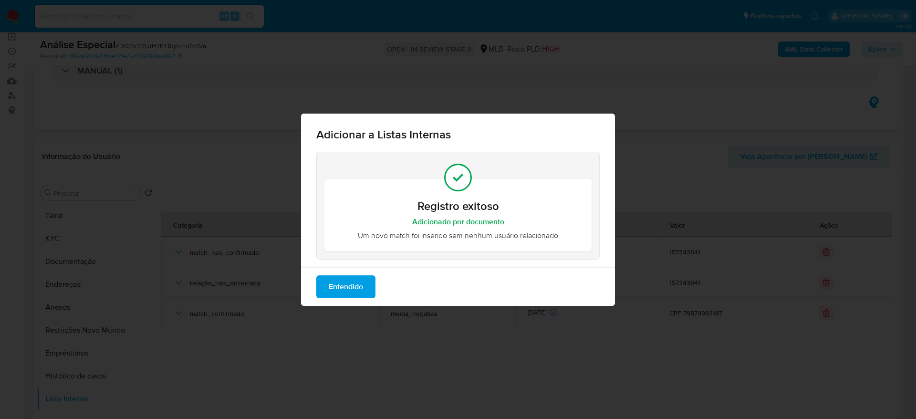
click at [358, 284] on span "Entendido" at bounding box center [346, 286] width 34 height 21
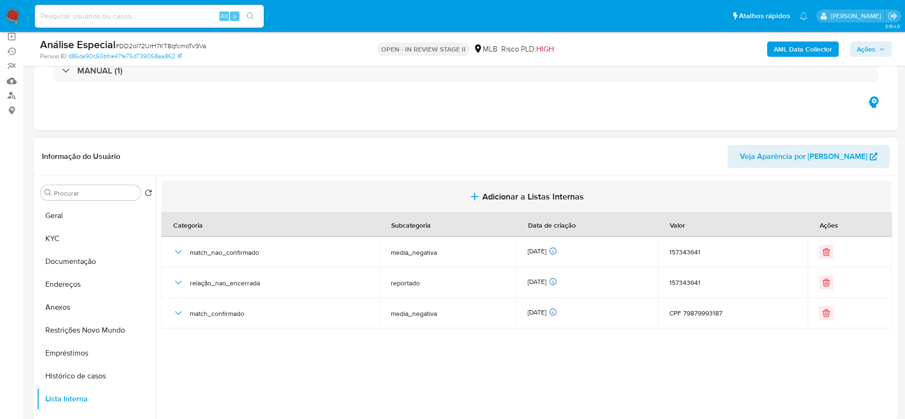
click at [522, 191] on span "Adicionar a Listas Internas" at bounding box center [533, 196] width 102 height 10
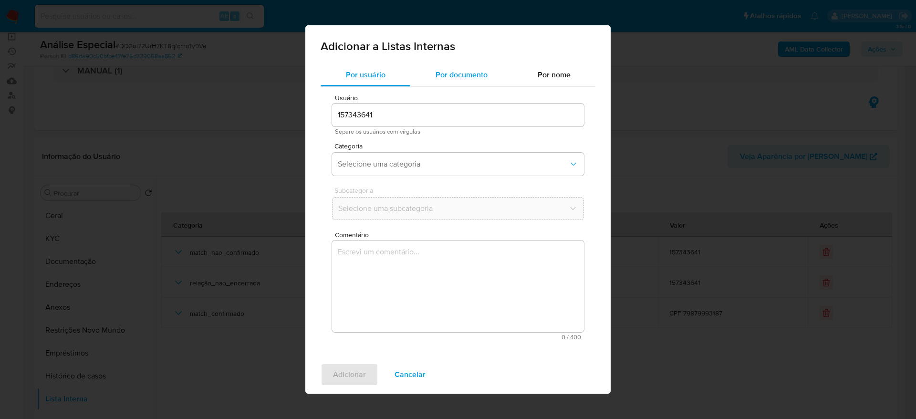
click at [437, 82] on div "Por documento" at bounding box center [461, 74] width 102 height 23
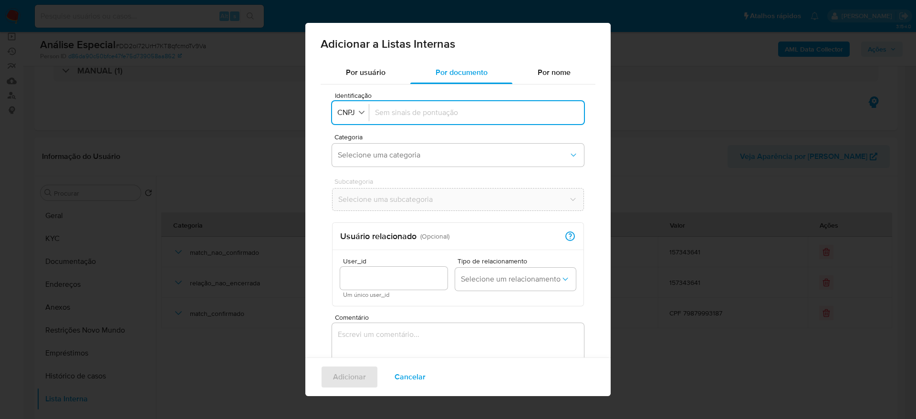
click at [369, 120] on div at bounding box center [476, 112] width 215 height 23
click at [349, 116] on span "CNPJ" at bounding box center [346, 113] width 20 height 10
click at [354, 160] on div "CPF" at bounding box center [347, 154] width 19 height 23
click at [417, 116] on input "Identificação" at bounding box center [474, 112] width 207 height 10
click at [354, 121] on div "Identificação CPF" at bounding box center [458, 112] width 252 height 23
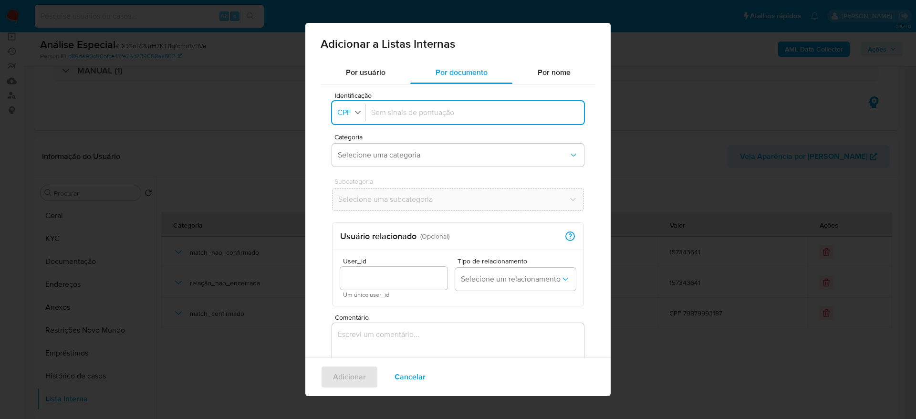
click at [354, 114] on icon "button" at bounding box center [357, 112] width 9 height 9
click at [360, 135] on li "CNPJ" at bounding box center [350, 131] width 39 height 23
click at [409, 108] on input "Identificação" at bounding box center [476, 112] width 203 height 10
type input "03140715000138"
click at [420, 144] on button "Selecione uma categoria" at bounding box center [458, 155] width 252 height 23
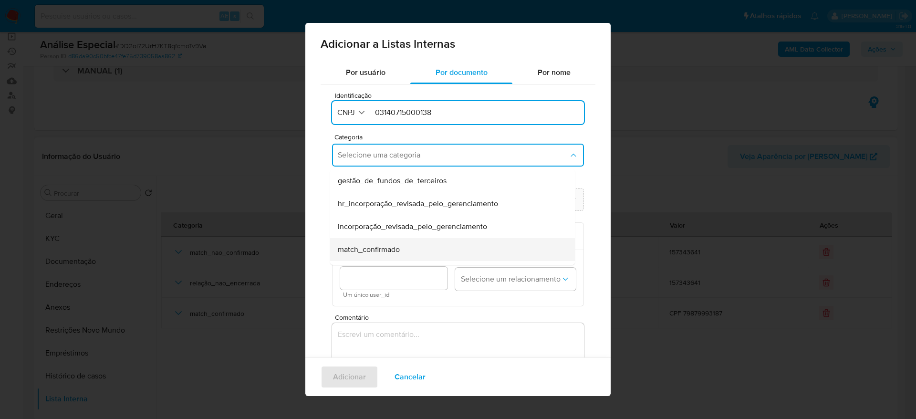
click at [391, 250] on span "match_confirmado" at bounding box center [369, 250] width 62 height 10
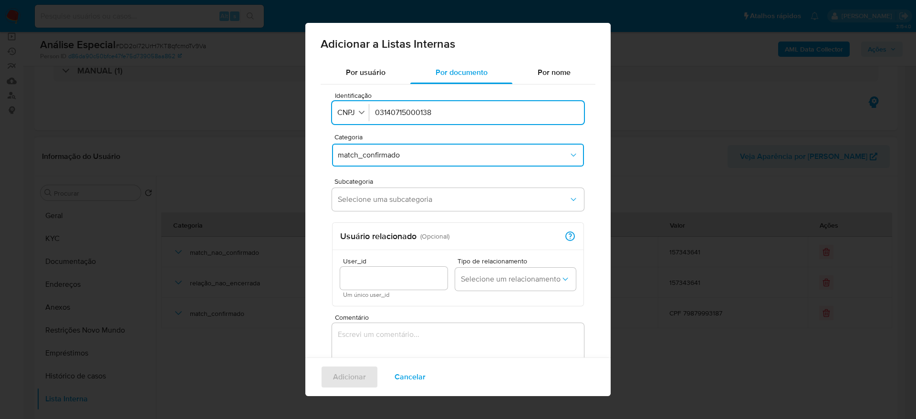
click at [400, 185] on div "Subcategoria Selecione uma subcategoria" at bounding box center [458, 196] width 252 height 37
click at [401, 196] on span "Selecione uma subcategoria" at bounding box center [453, 200] width 231 height 10
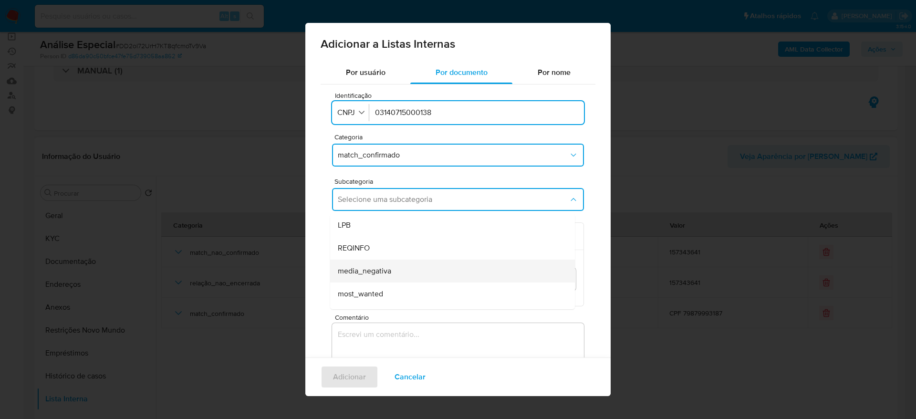
click at [382, 270] on span "media_negativa" at bounding box center [364, 271] width 53 height 10
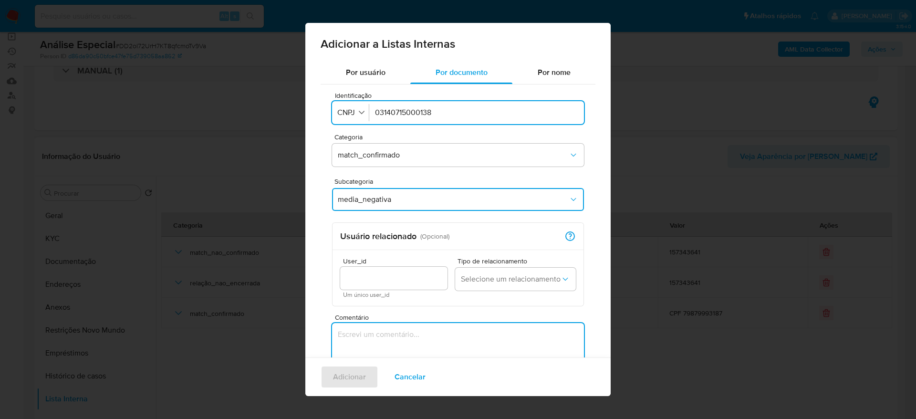
click at [371, 341] on textarea "Comentário" at bounding box center [458, 369] width 252 height 92
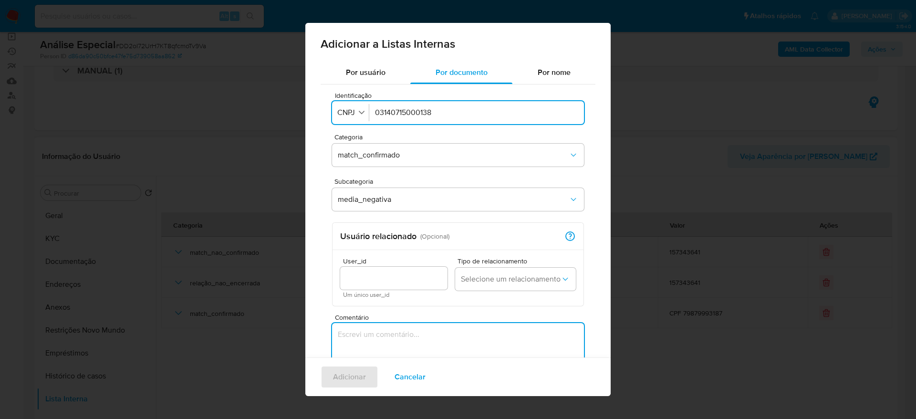
paste textarea "[URL][DOMAIN_NAME]"
type textarea "[URL][DOMAIN_NAME]"
click at [342, 376] on span "Adicionar" at bounding box center [349, 376] width 33 height 21
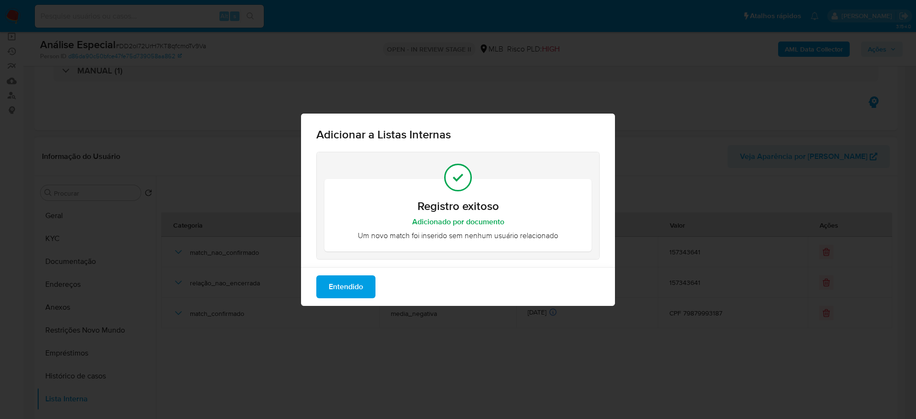
click at [355, 288] on span "Entendido" at bounding box center [346, 286] width 34 height 21
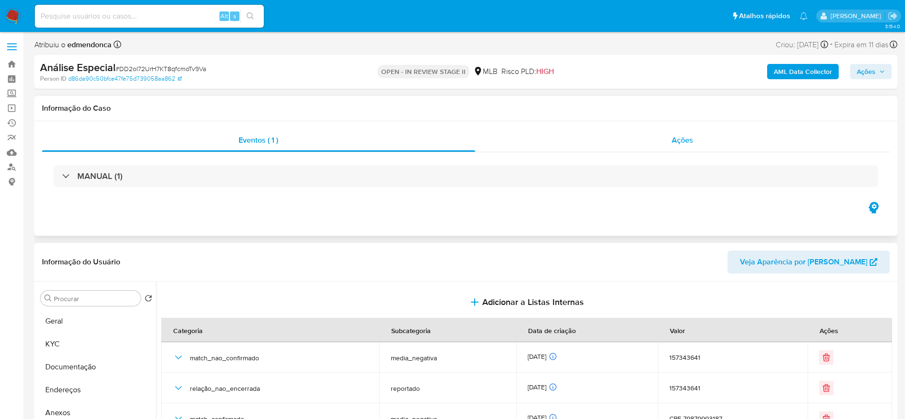
click at [612, 150] on div "Ações" at bounding box center [682, 140] width 415 height 23
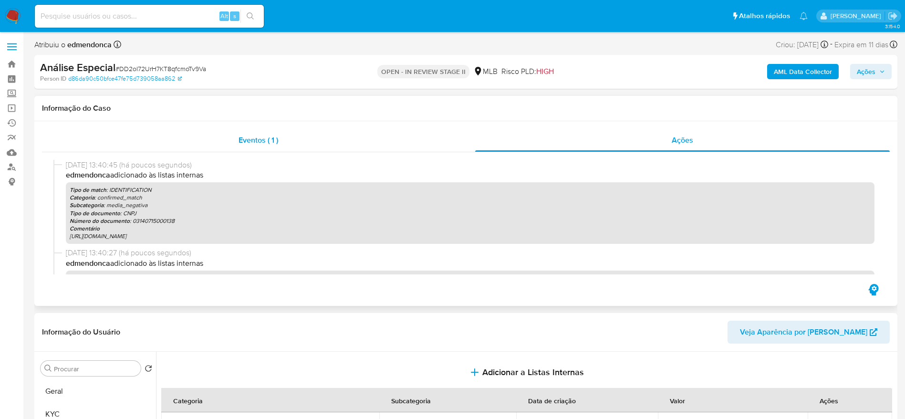
click at [241, 139] on span "Eventos ( 1 )" at bounding box center [258, 140] width 40 height 11
